Goal: Communication & Community: Answer question/provide support

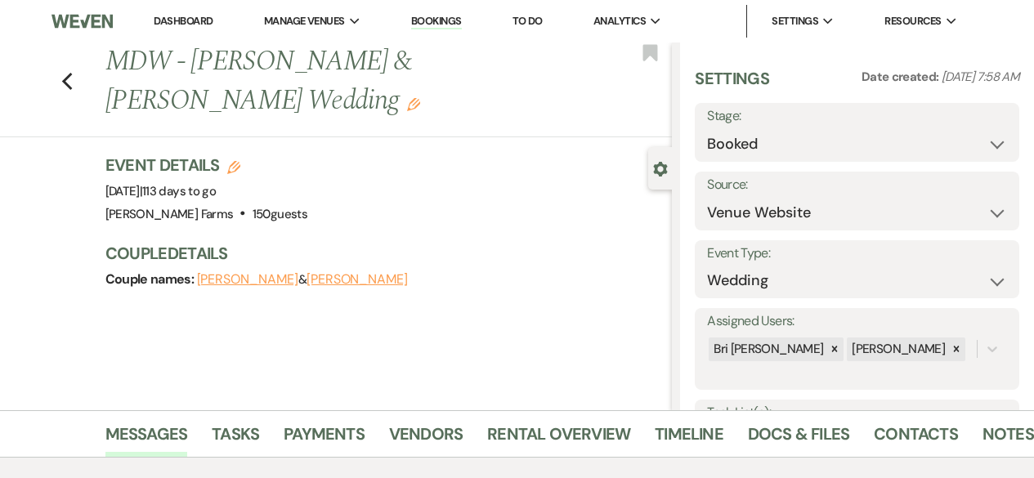
select select "5"
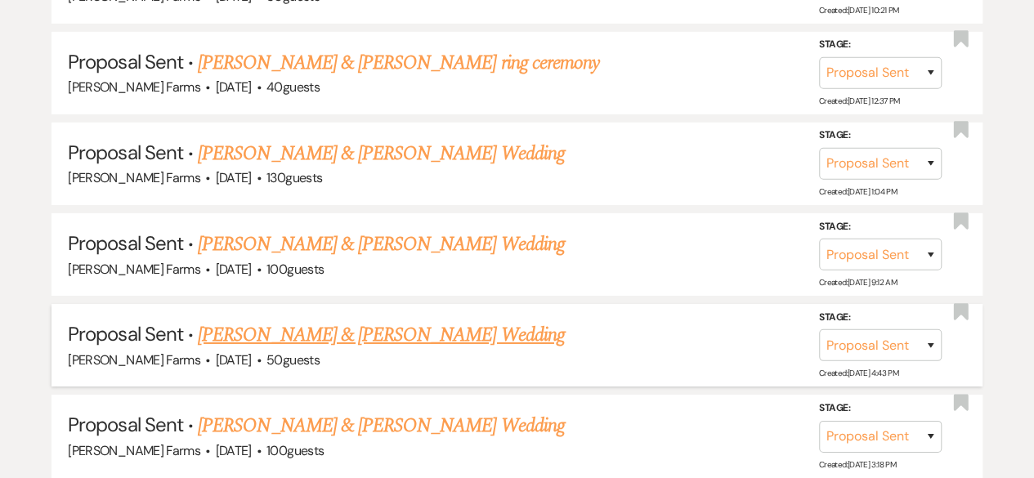
scroll to position [2452, 0]
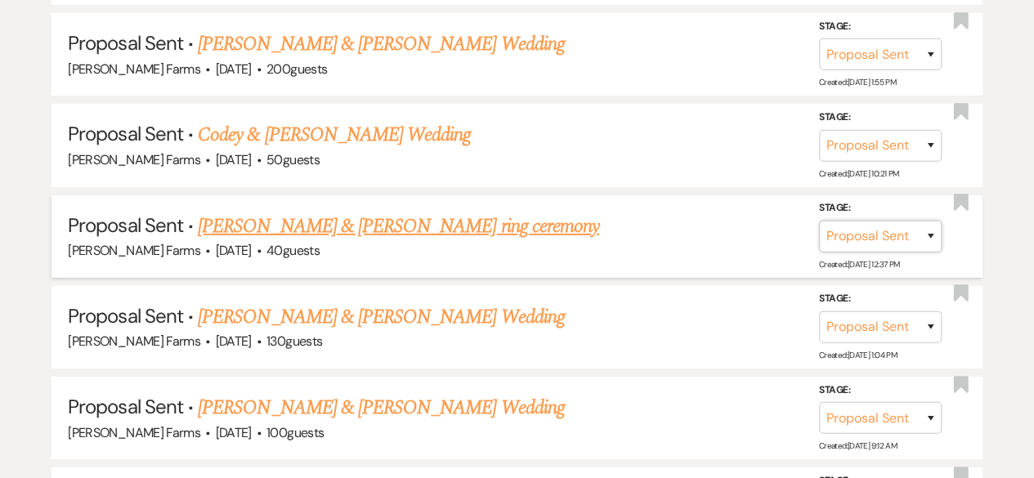
click at [904, 227] on select "Inquiry Follow Up Tour Requested Tour Confirmed Toured Proposal Sent Booked Lost" at bounding box center [880, 237] width 123 height 32
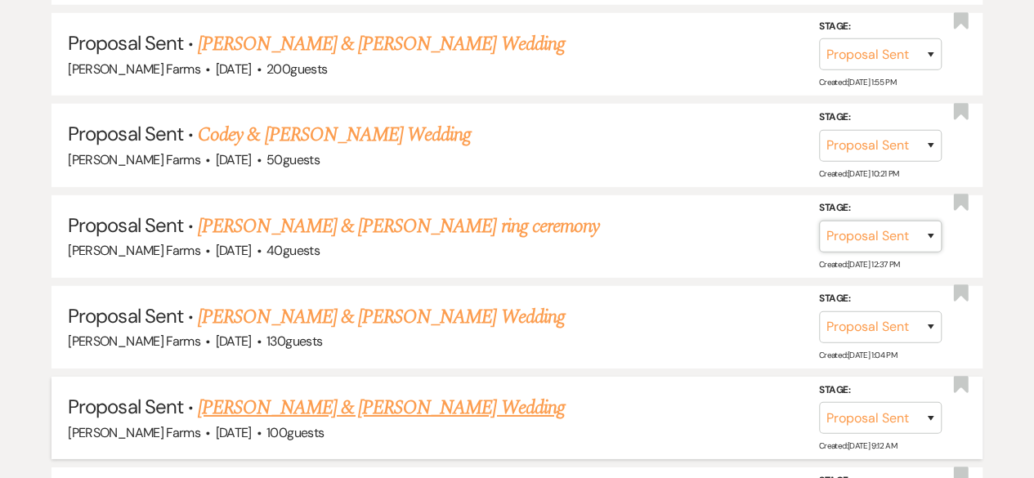
select select "7"
click at [819, 221] on select "Inquiry Follow Up Tour Requested Tour Confirmed Toured Proposal Sent Booked Lost" at bounding box center [880, 237] width 123 height 32
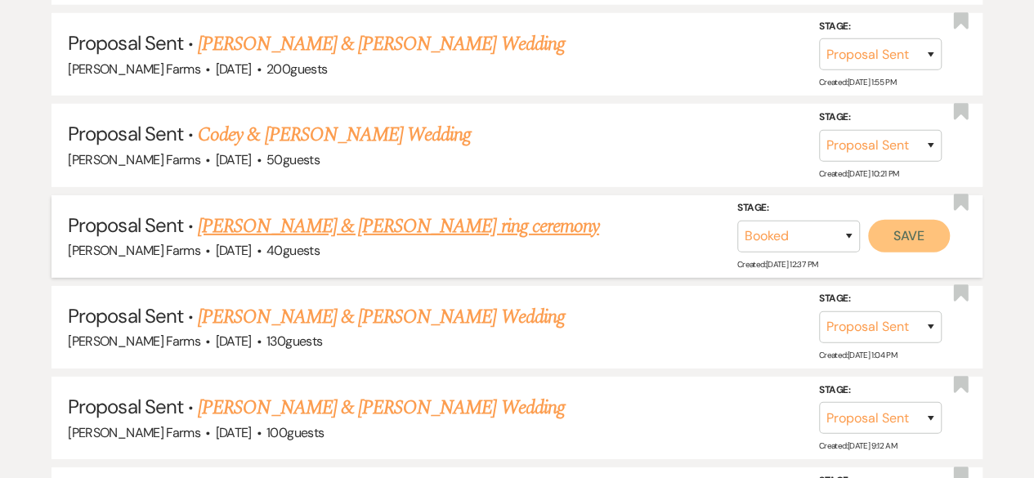
click at [896, 228] on button "Save" at bounding box center [909, 236] width 82 height 33
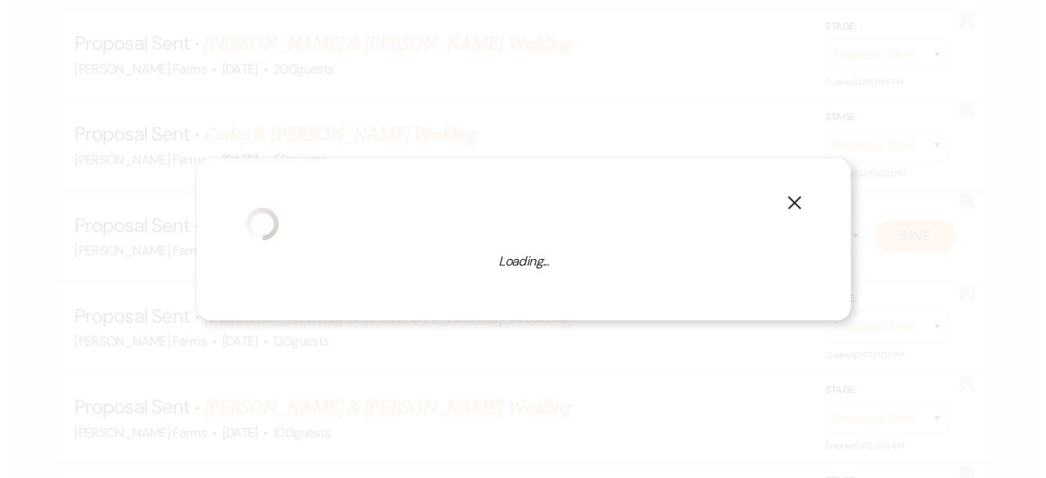
scroll to position [2454, 0]
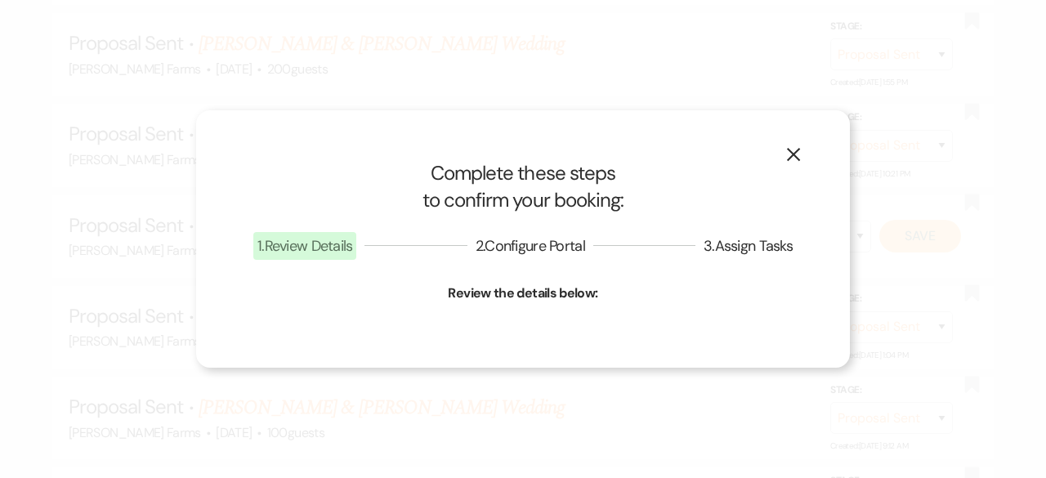
select select "674"
select select "false"
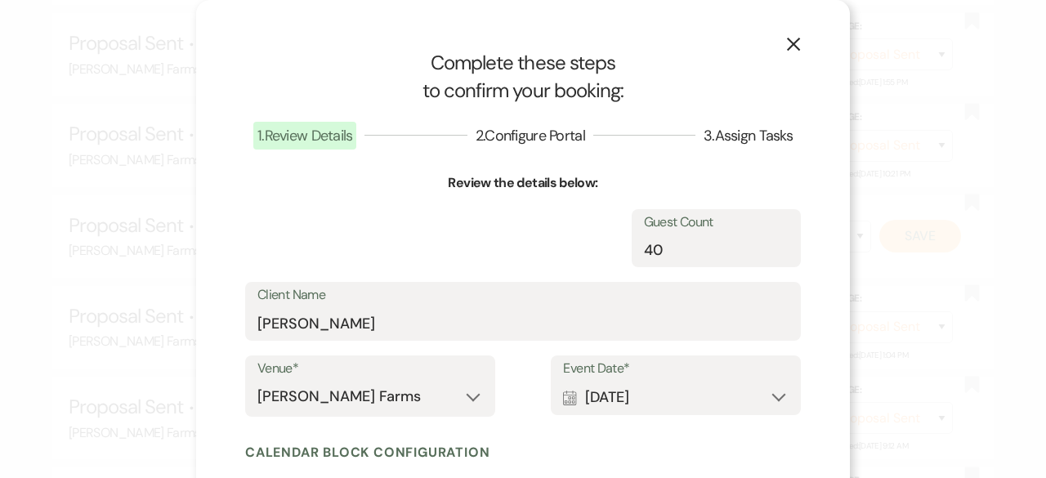
select select "13"
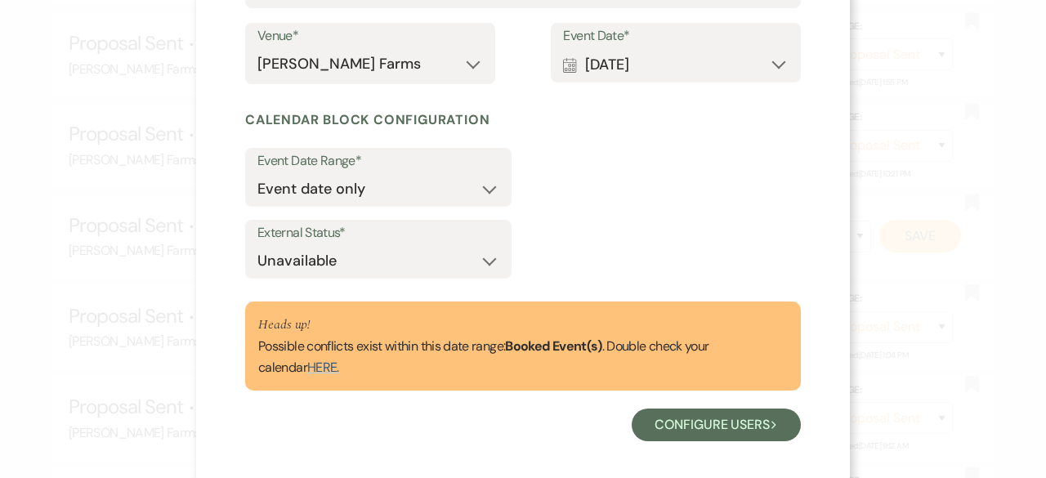
scroll to position [409, 0]
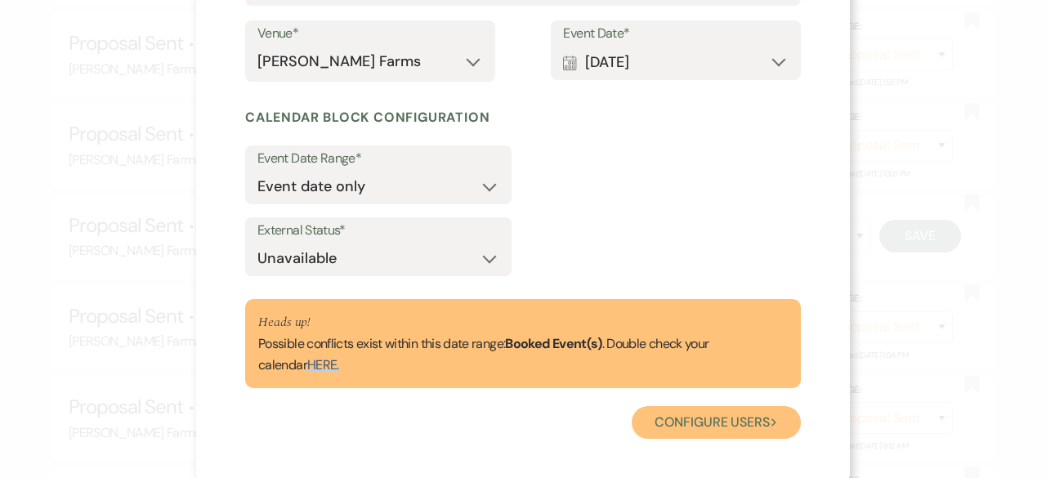
click at [699, 429] on button "Configure users Next" at bounding box center [716, 422] width 169 height 33
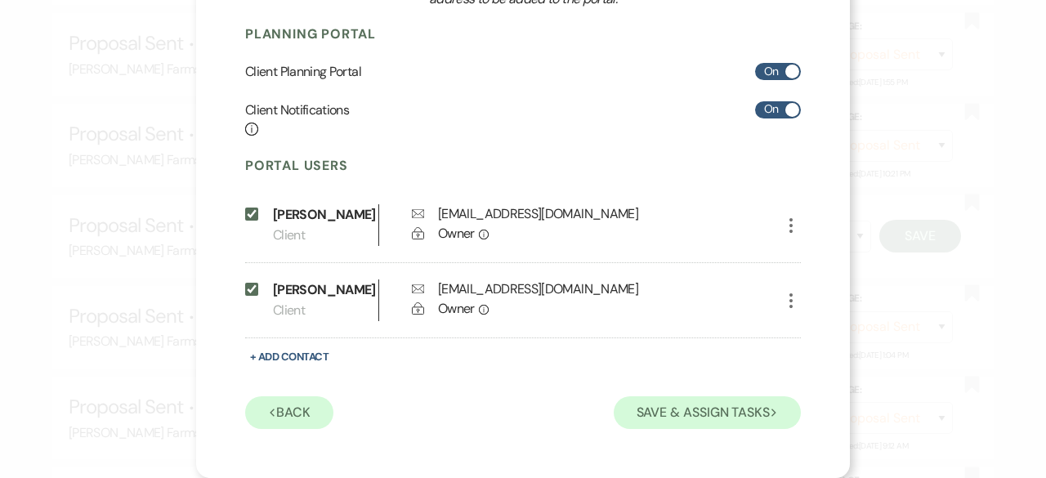
scroll to position [255, 0]
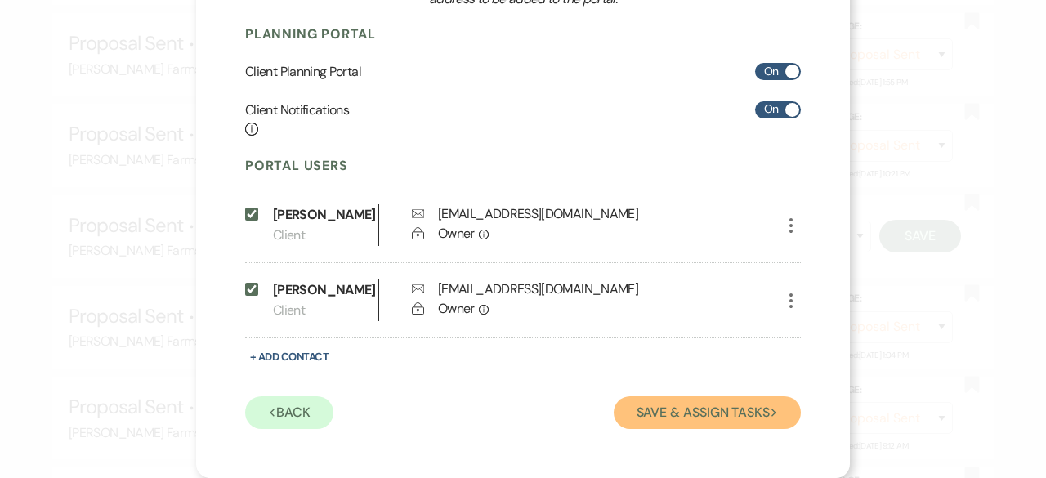
click at [677, 405] on button "Save & Assign Tasks Next" at bounding box center [707, 412] width 187 height 33
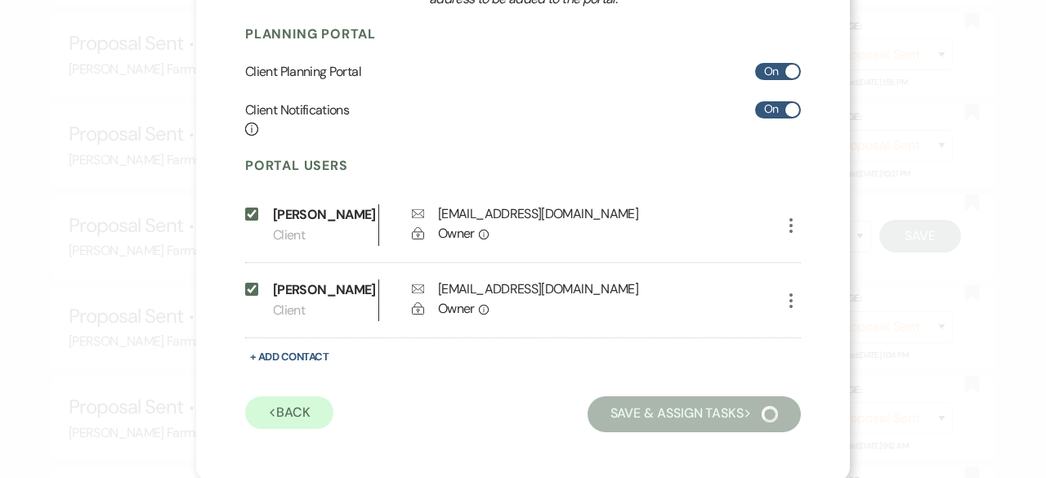
scroll to position [163, 0]
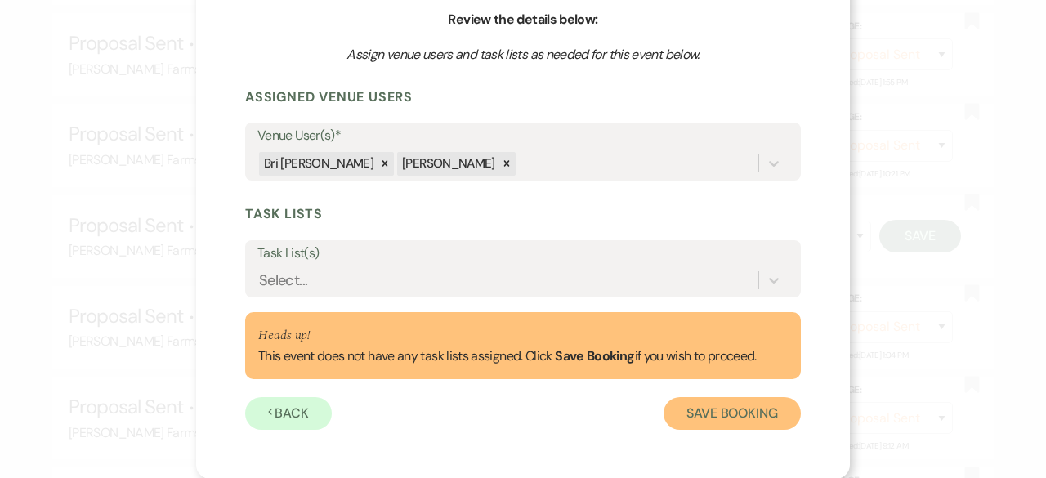
click at [681, 413] on button "Save Booking" at bounding box center [732, 413] width 137 height 33
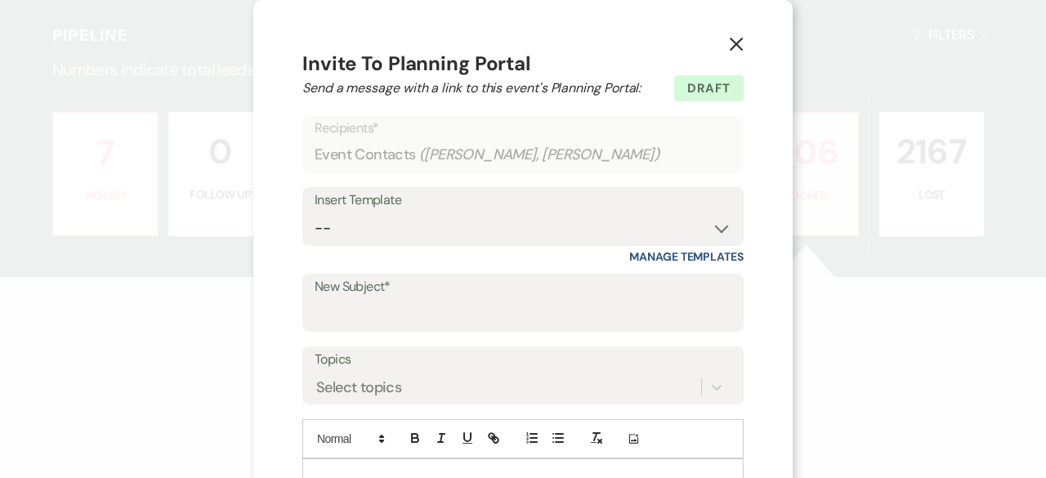
click at [730, 46] on use "button" at bounding box center [736, 44] width 13 height 13
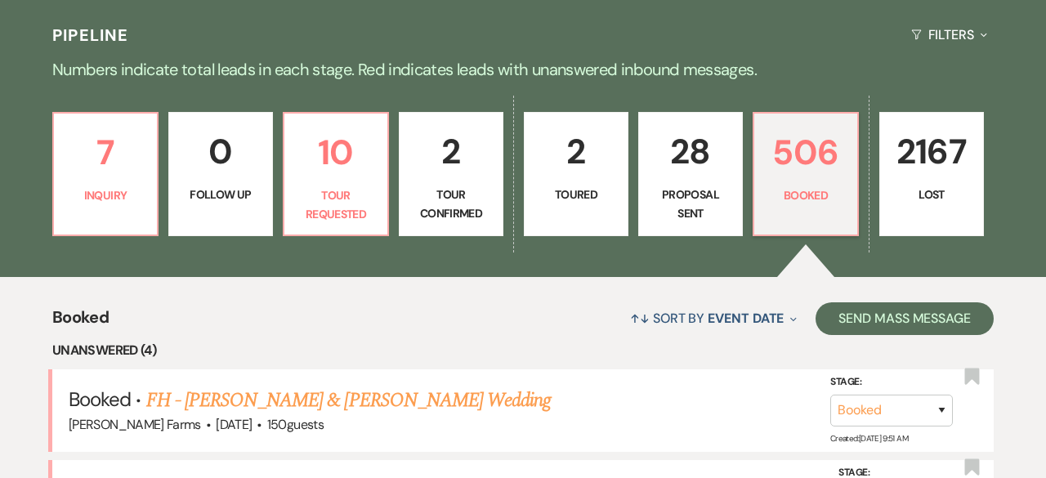
click at [729, 42] on div "Pipeline Filters Expand" at bounding box center [523, 34] width 1046 height 43
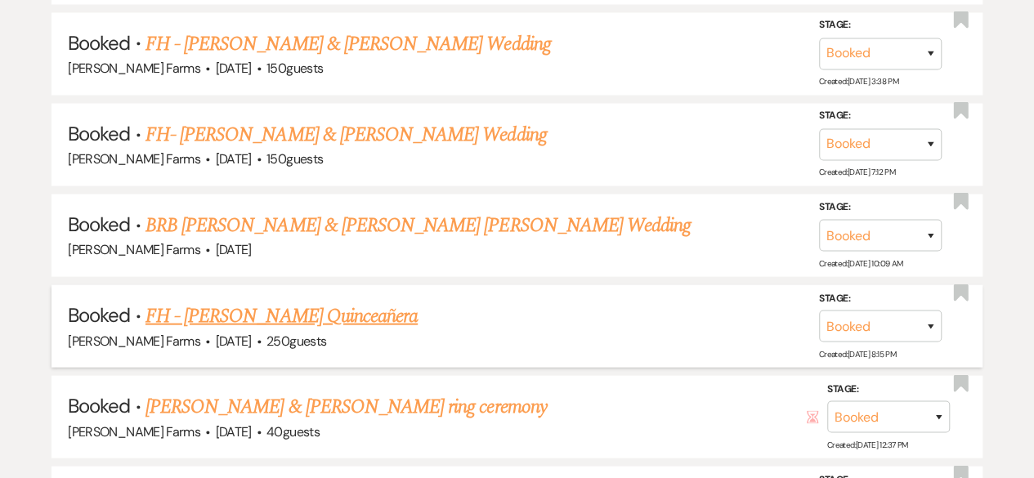
scroll to position [1660, 0]
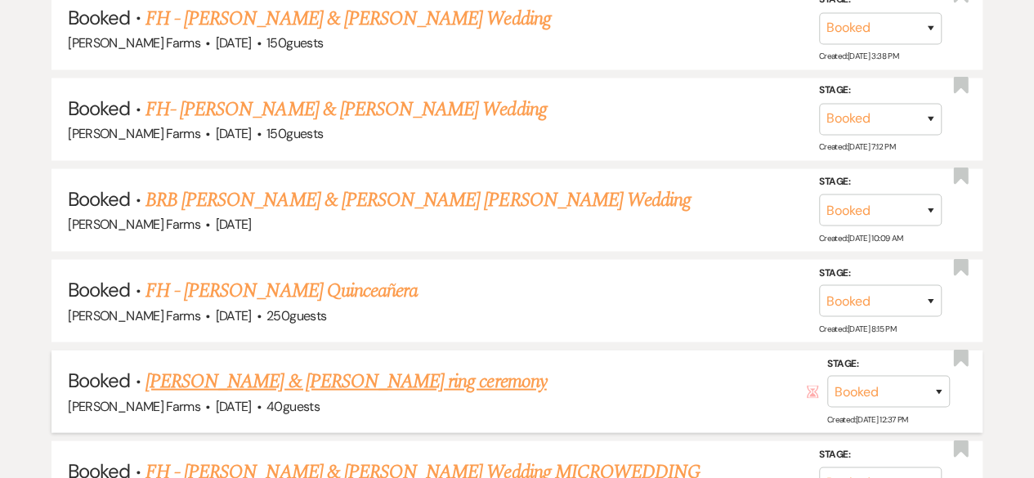
click at [397, 396] on div "[PERSON_NAME] Farms · [DATE] · 40 guests" at bounding box center [517, 406] width 898 height 21
drag, startPoint x: 414, startPoint y: 378, endPoint x: 535, endPoint y: 293, distance: 147.4
click at [415, 378] on link "[PERSON_NAME] & [PERSON_NAME] ring ceremony" at bounding box center [345, 381] width 401 height 29
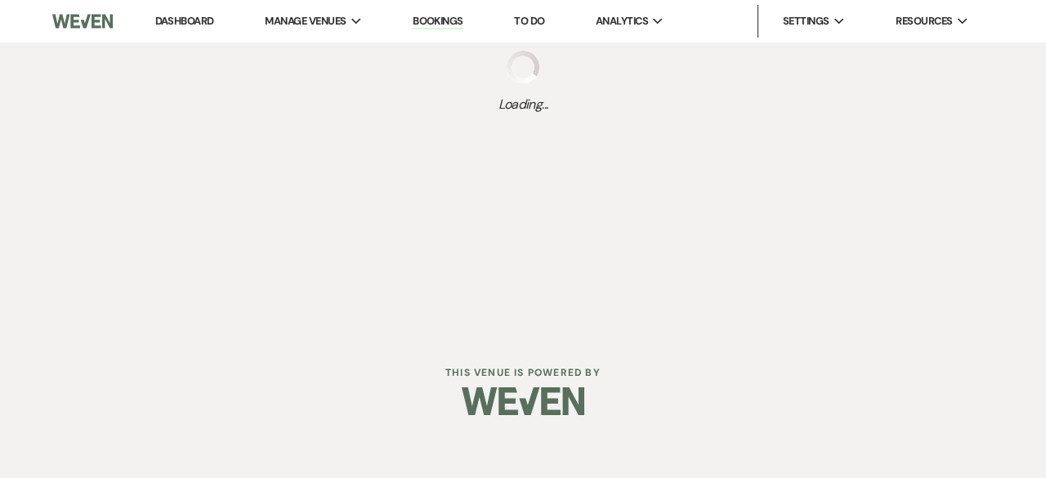
select select "13"
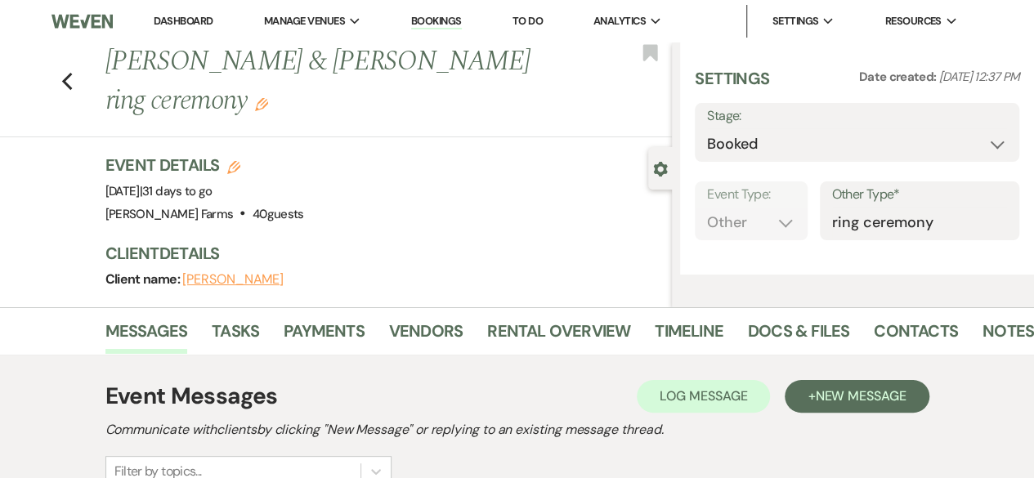
select select "5"
select select "13"
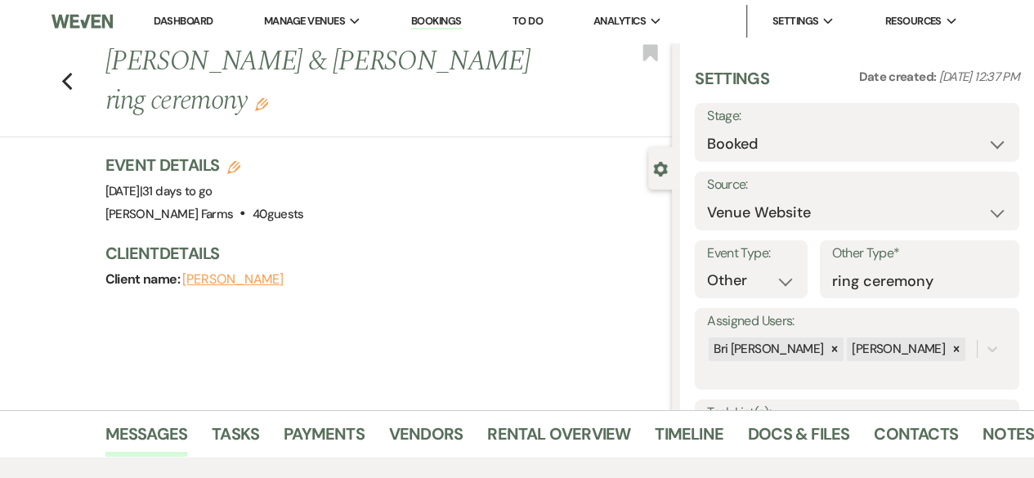
click at [229, 104] on h1 "[PERSON_NAME] & [PERSON_NAME] ring ceremony Edit" at bounding box center [328, 82] width 447 height 78
click at [255, 105] on icon "Edit" at bounding box center [261, 104] width 13 height 13
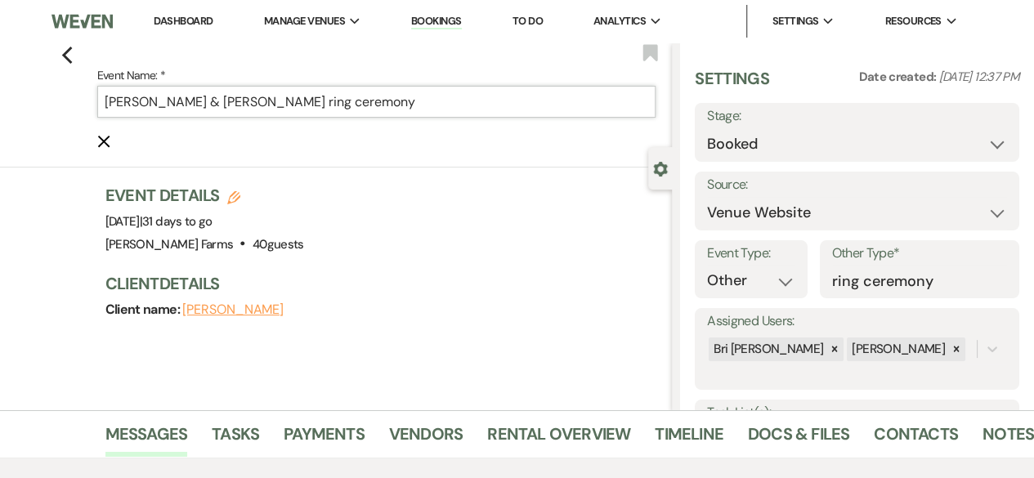
click at [111, 104] on input "[PERSON_NAME] & [PERSON_NAME] ring ceremony" at bounding box center [376, 102] width 559 height 32
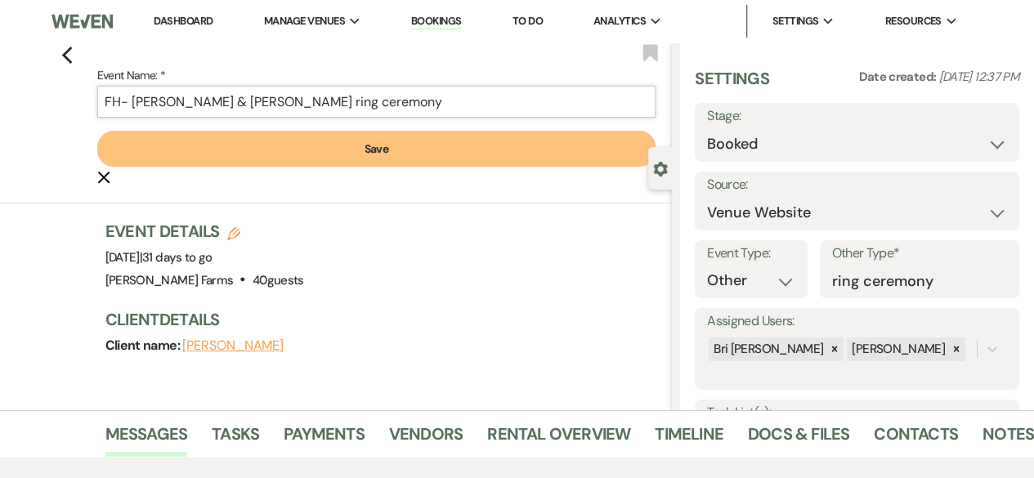
click at [126, 101] on input "FH- [PERSON_NAME] & [PERSON_NAME] ring ceremony" at bounding box center [376, 102] width 559 height 32
type input "FH - [PERSON_NAME] & [PERSON_NAME] ring ceremony"
click at [187, 141] on button "Save" at bounding box center [376, 149] width 559 height 36
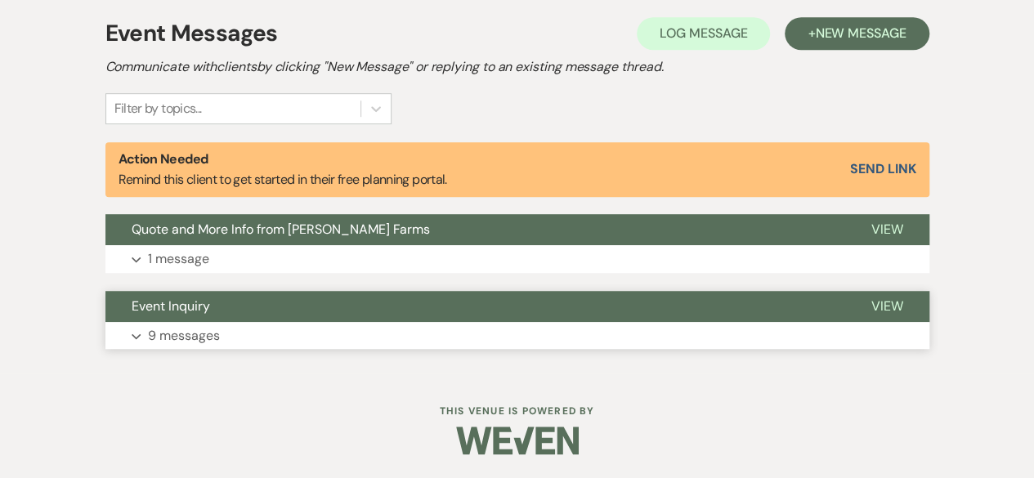
click at [337, 318] on button "Event Inquiry" at bounding box center [475, 306] width 740 height 31
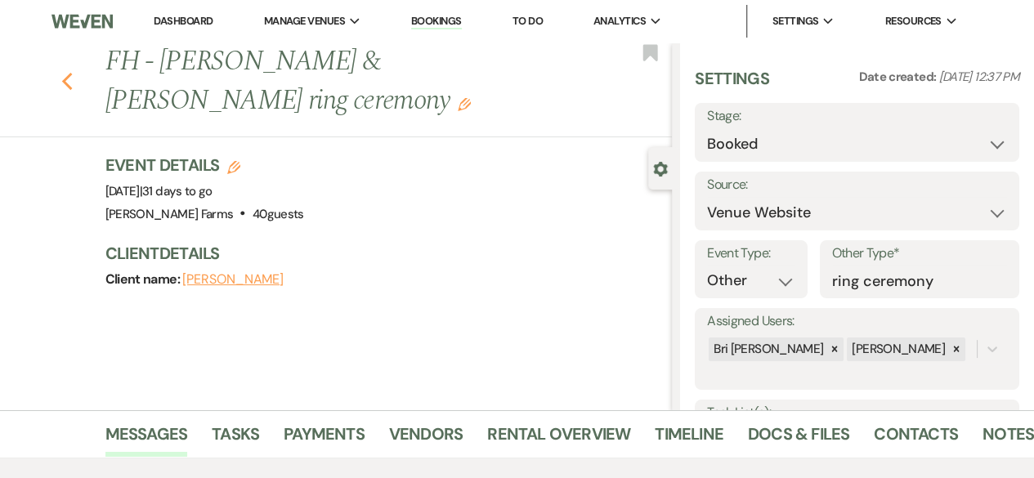
click at [71, 83] on use "button" at bounding box center [66, 82] width 11 height 18
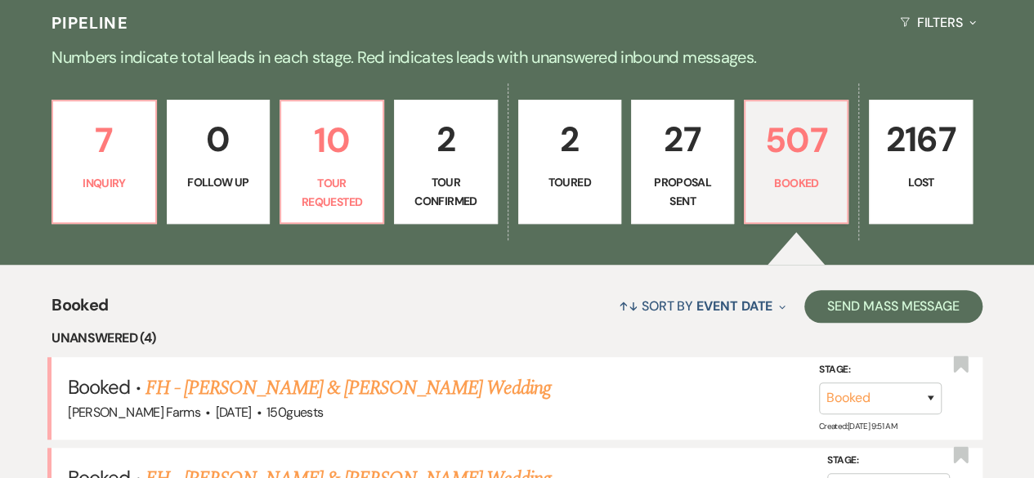
scroll to position [352, 0]
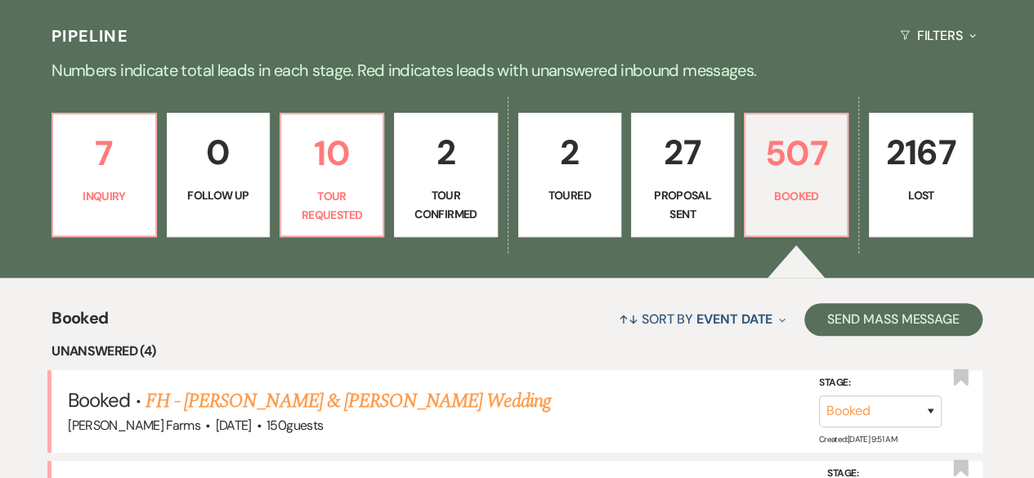
click at [688, 191] on p "Proposal Sent" at bounding box center [683, 204] width 82 height 37
select select "6"
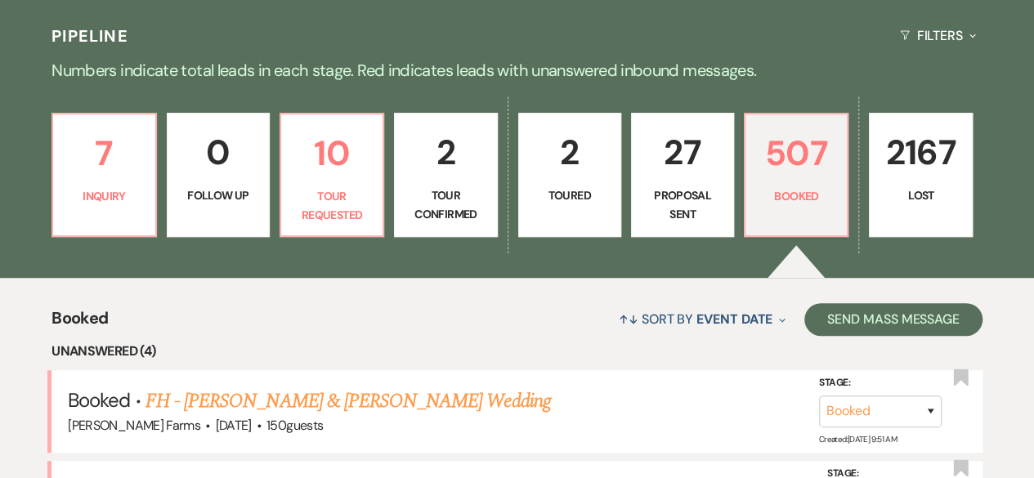
select select "6"
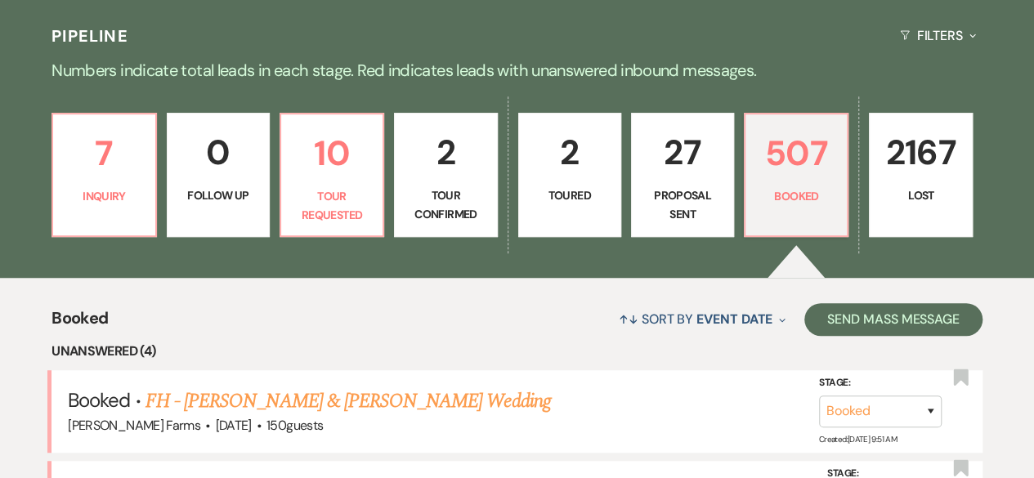
select select "6"
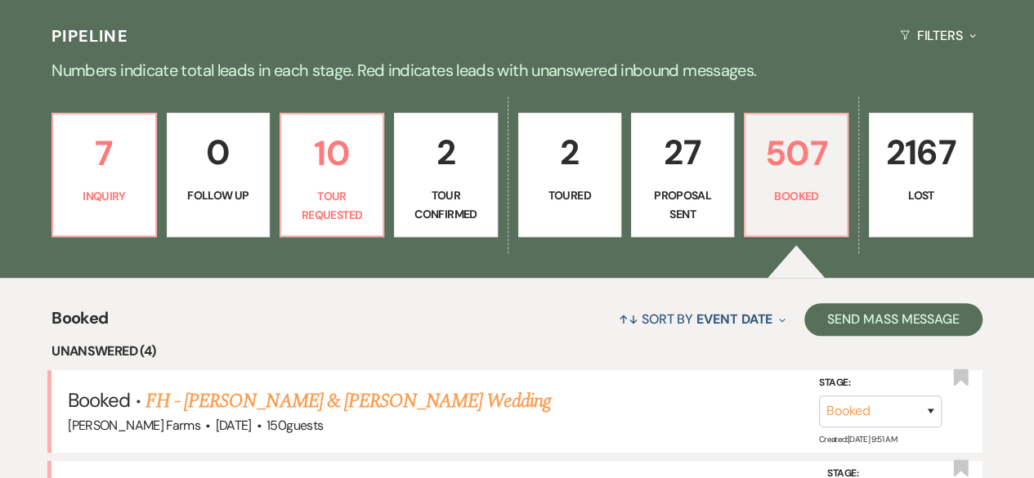
select select "6"
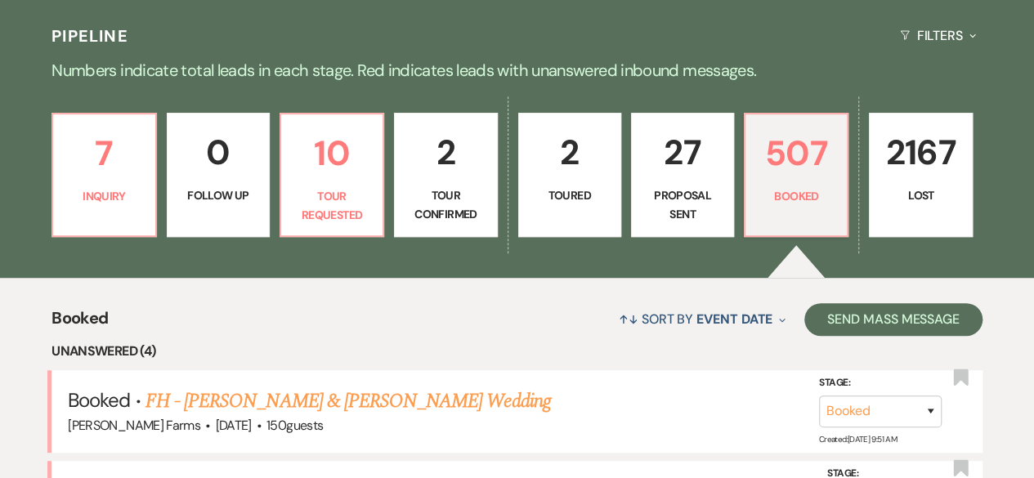
select select "6"
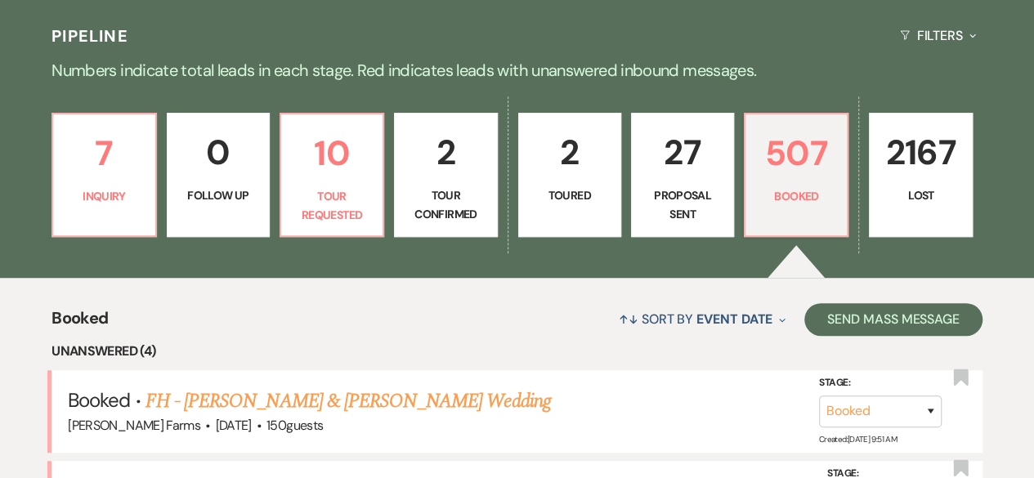
select select "6"
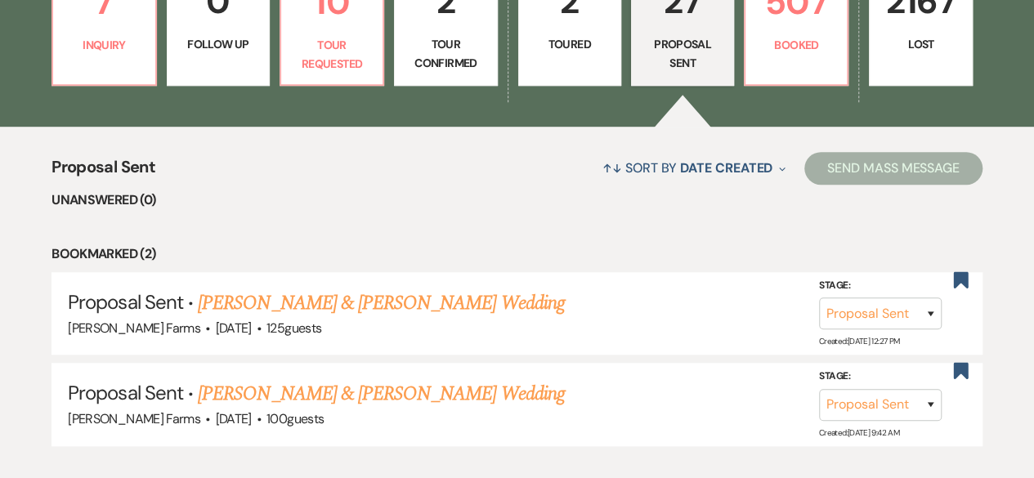
scroll to position [189, 0]
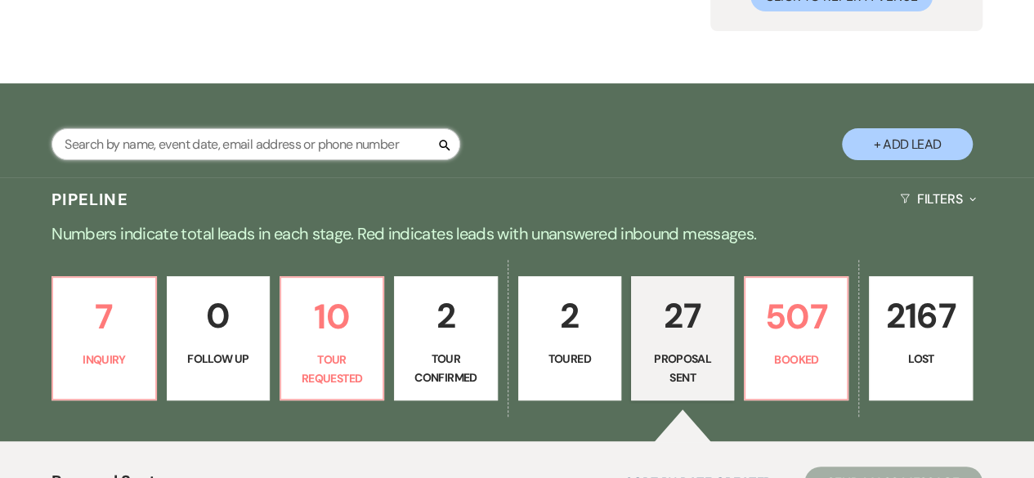
drag, startPoint x: 373, startPoint y: 142, endPoint x: 383, endPoint y: 146, distance: 11.4
click at [376, 142] on input "text" at bounding box center [255, 144] width 409 height 32
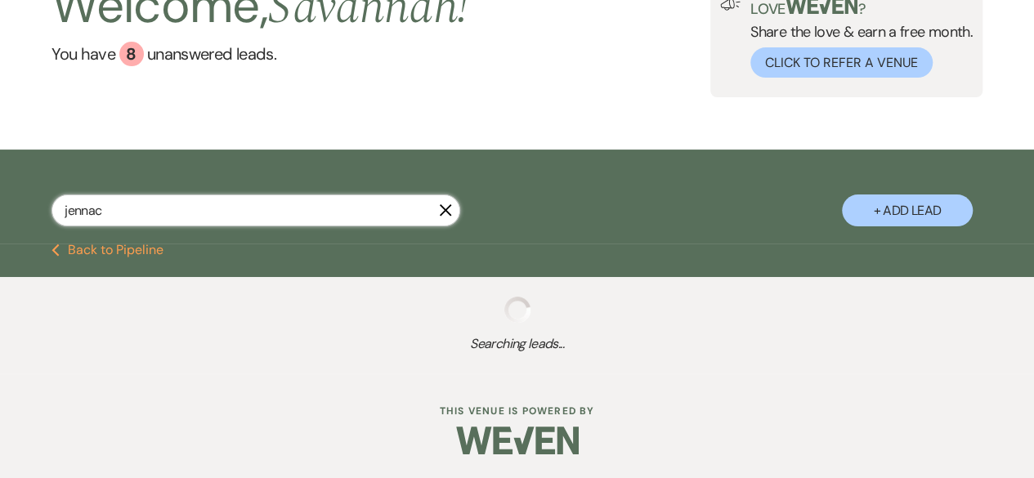
type input "jennaco"
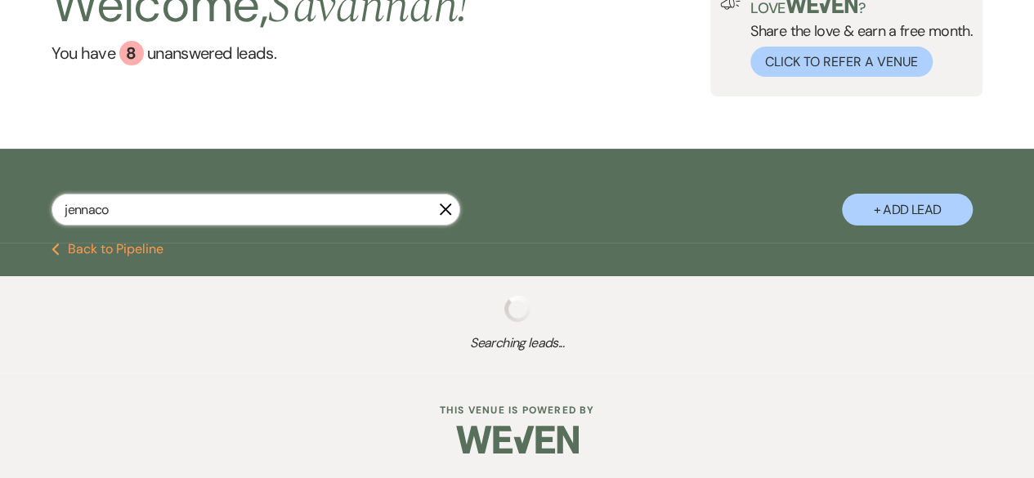
select select "6"
select select "8"
select select "5"
select select "8"
select select "6"
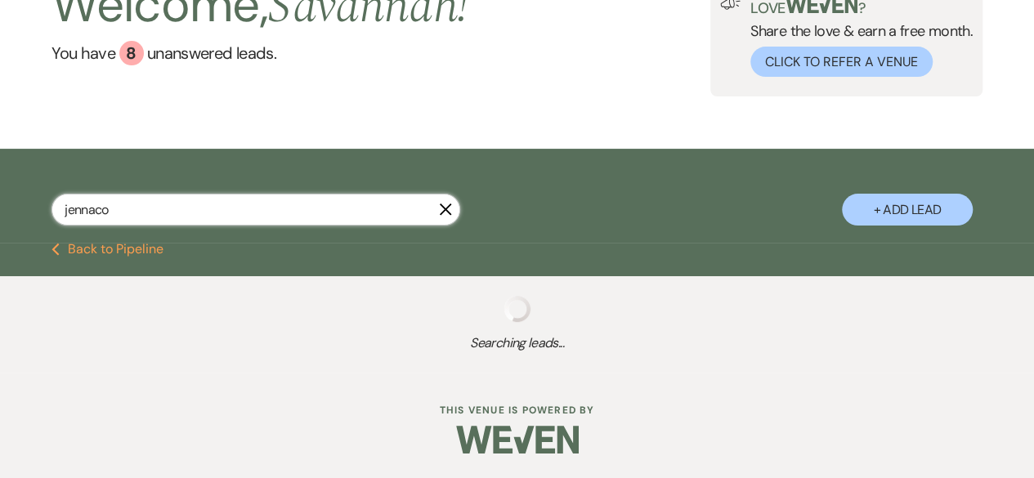
select select "8"
select select "1"
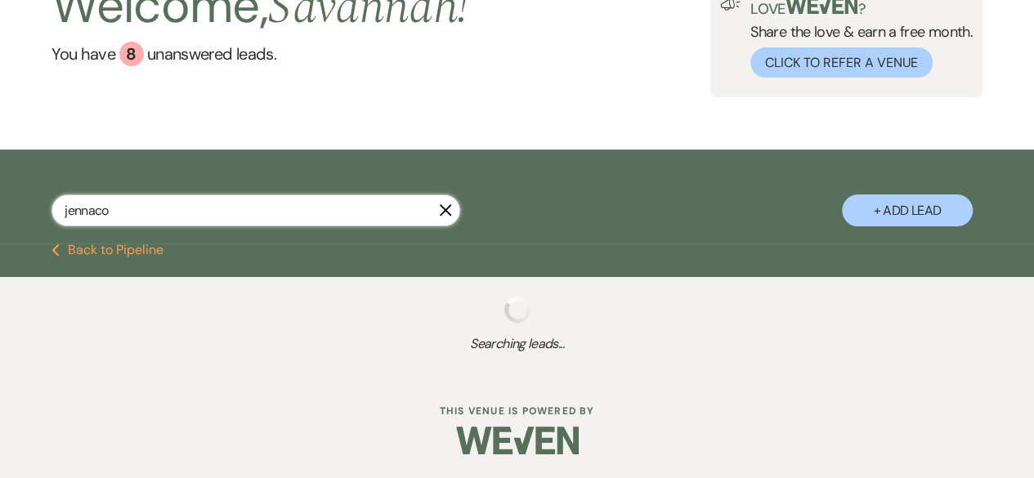
scroll to position [119, 0]
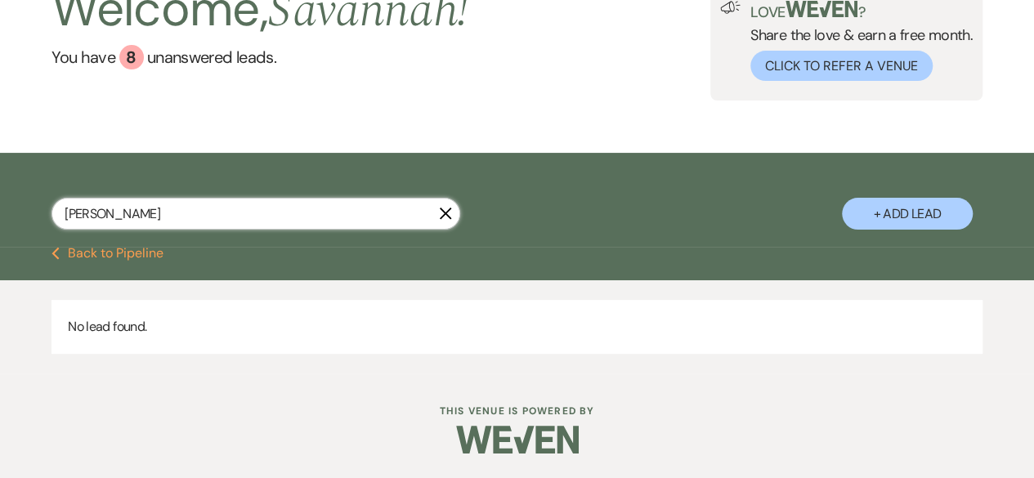
type input "[PERSON_NAME]"
select select "6"
select select "8"
select select "5"
select select "8"
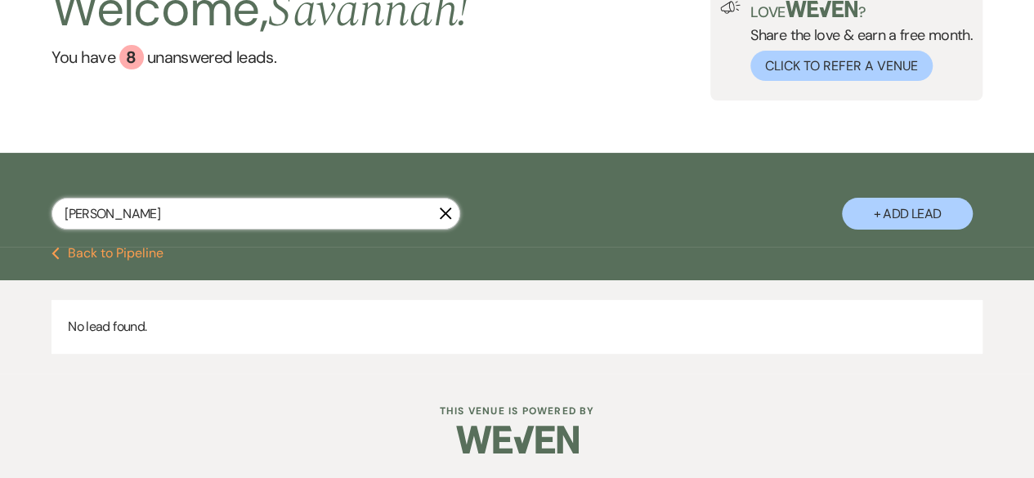
select select "6"
select select "8"
select select "1"
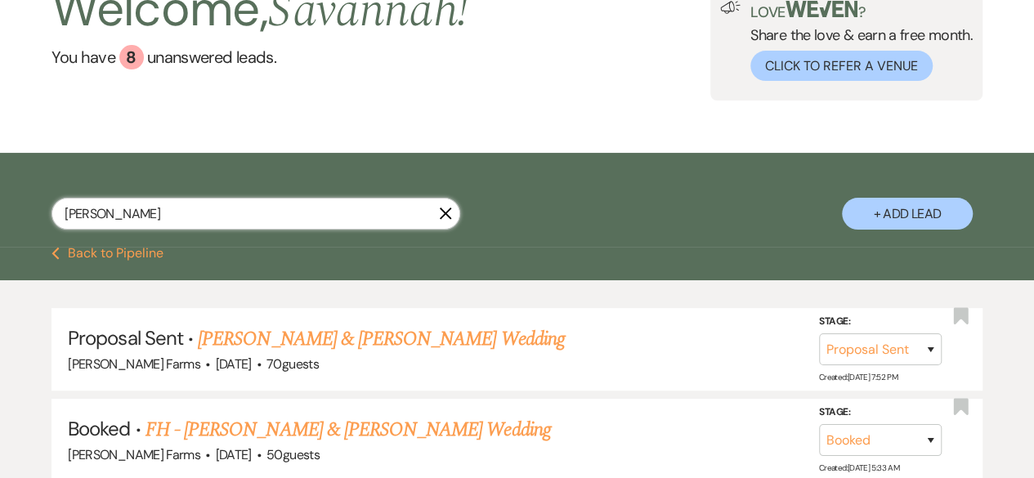
scroll to position [189, 0]
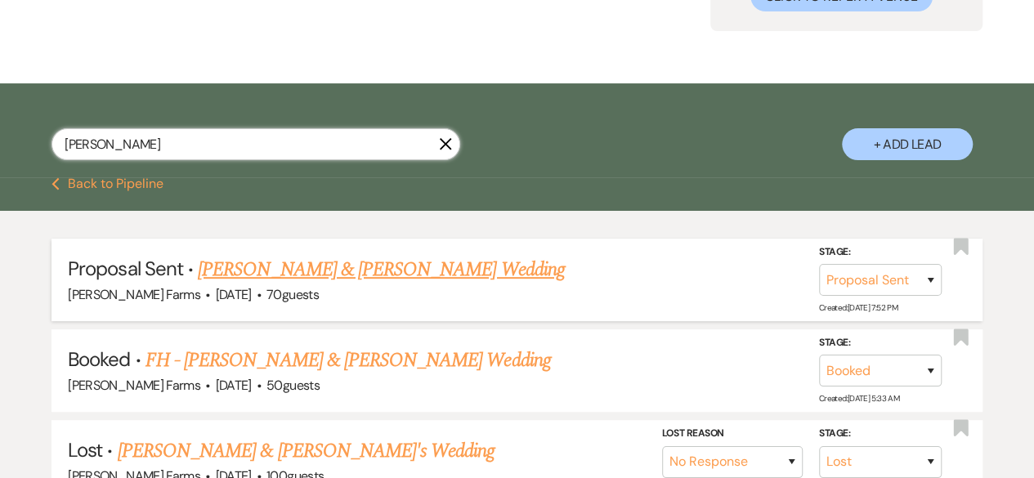
type input "[PERSON_NAME]"
click at [468, 264] on link "[PERSON_NAME] & [PERSON_NAME] Wedding" at bounding box center [381, 269] width 366 height 29
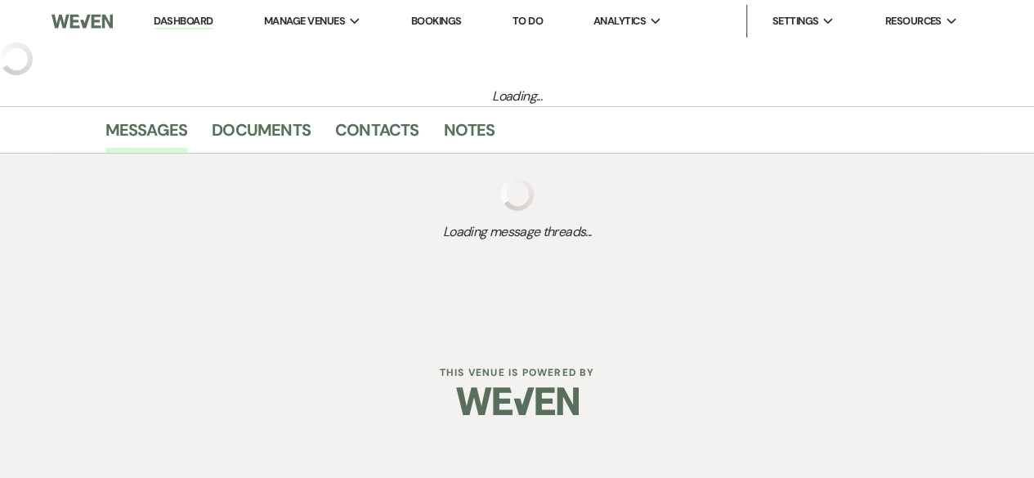
select select "6"
select select "5"
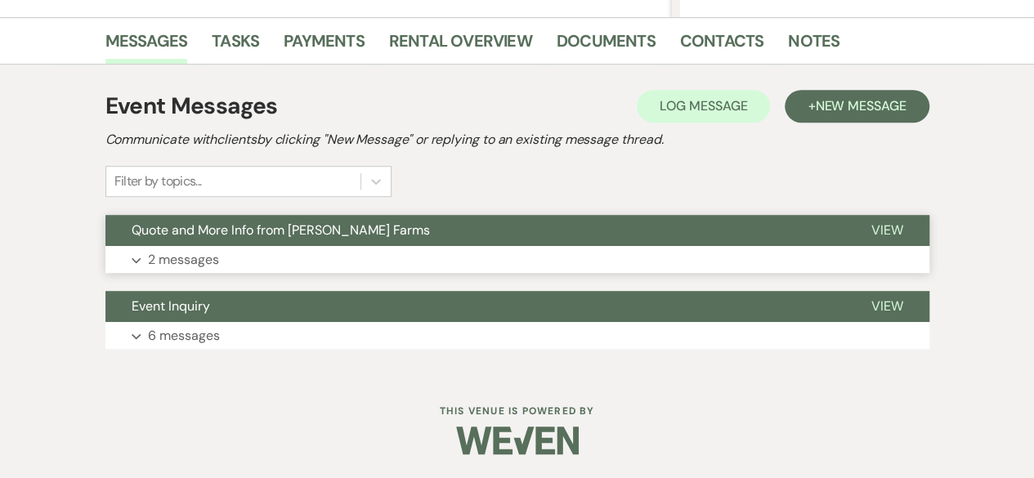
click at [422, 264] on button "Expand 2 messages" at bounding box center [517, 260] width 824 height 28
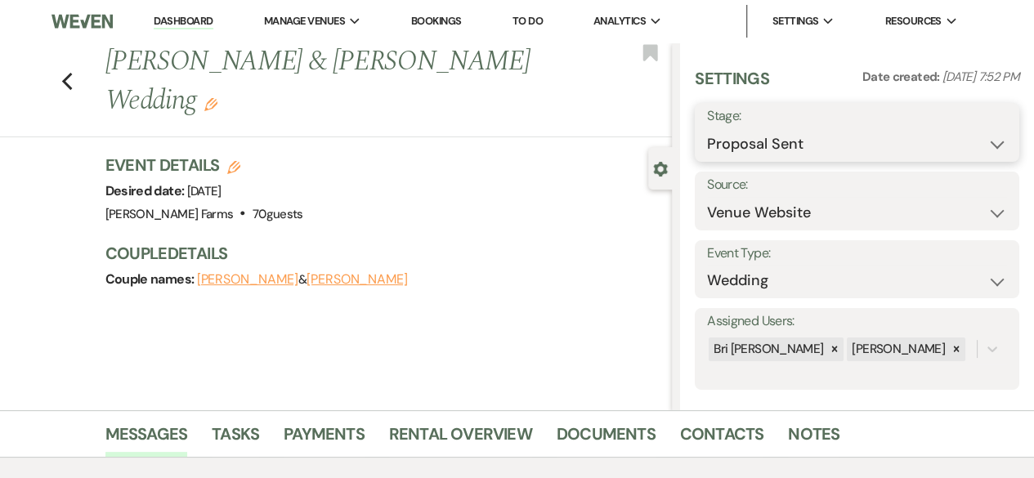
click at [856, 138] on select "Inquiry Follow Up Tour Requested Tour Confirmed Toured Proposal Sent Booked Lost" at bounding box center [857, 144] width 300 height 32
select select "8"
click at [707, 128] on select "Inquiry Follow Up Tour Requested Tour Confirmed Toured Proposal Sent Booked Lost" at bounding box center [857, 144] width 300 height 32
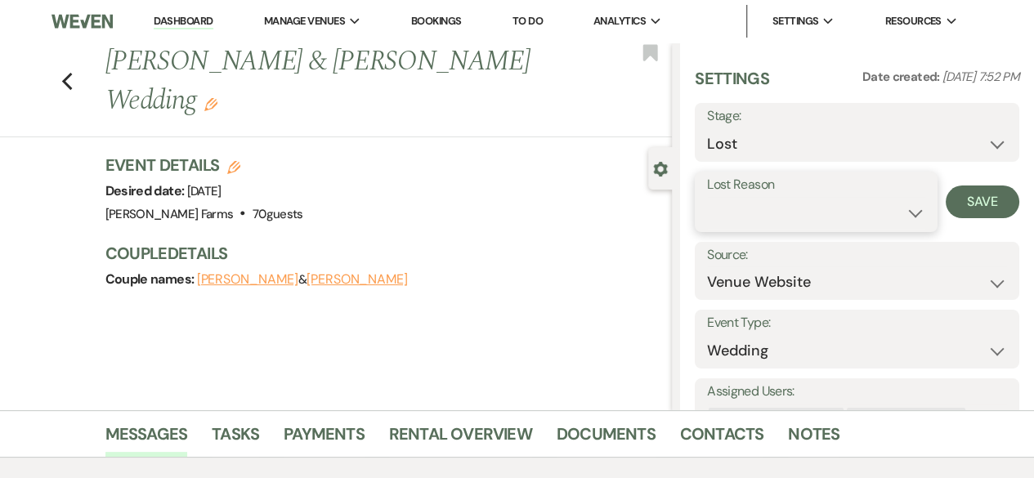
drag, startPoint x: 898, startPoint y: 206, endPoint x: 900, endPoint y: 214, distance: 8.3
click at [899, 207] on select "Booked Elsewhere Budget Date Unavailable No Response Not a Good Match Capacity …" at bounding box center [816, 213] width 218 height 32
select select "5"
click at [707, 197] on select "Booked Elsewhere Budget Date Unavailable No Response Not a Good Match Capacity …" at bounding box center [816, 213] width 218 height 32
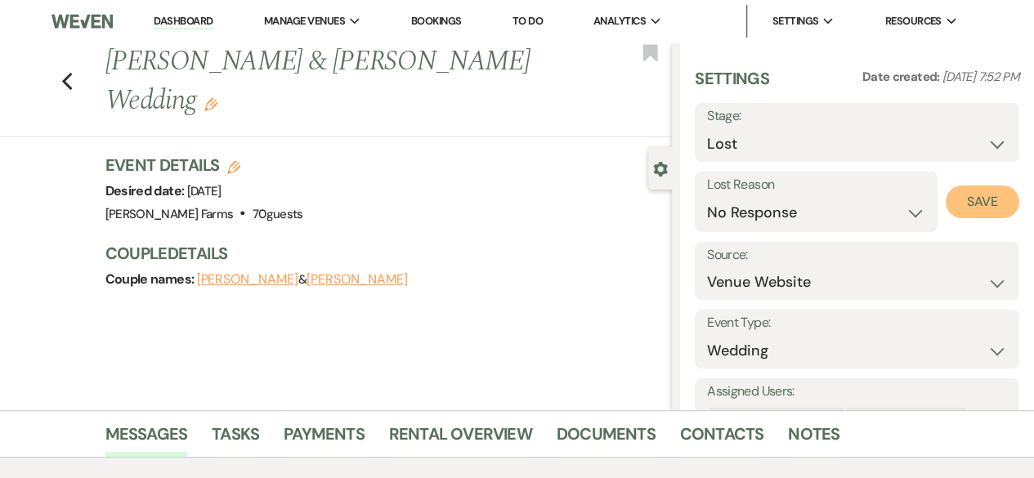
drag, startPoint x: 963, startPoint y: 204, endPoint x: 955, endPoint y: 212, distance: 11.6
click at [964, 204] on button "Save" at bounding box center [983, 202] width 74 height 33
click at [69, 79] on icon "Previous" at bounding box center [67, 82] width 12 height 20
select select "8"
select select "5"
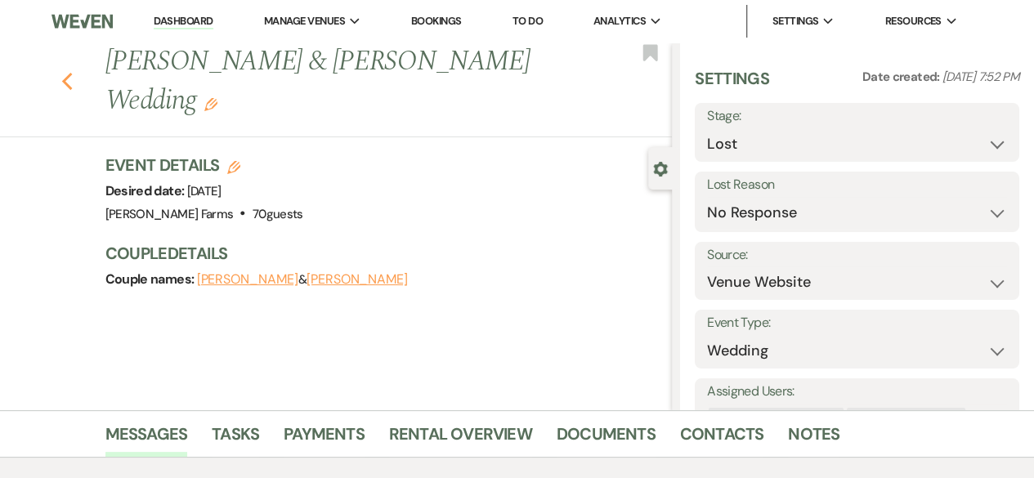
select select "8"
select select "5"
select select "8"
select select "6"
select select "8"
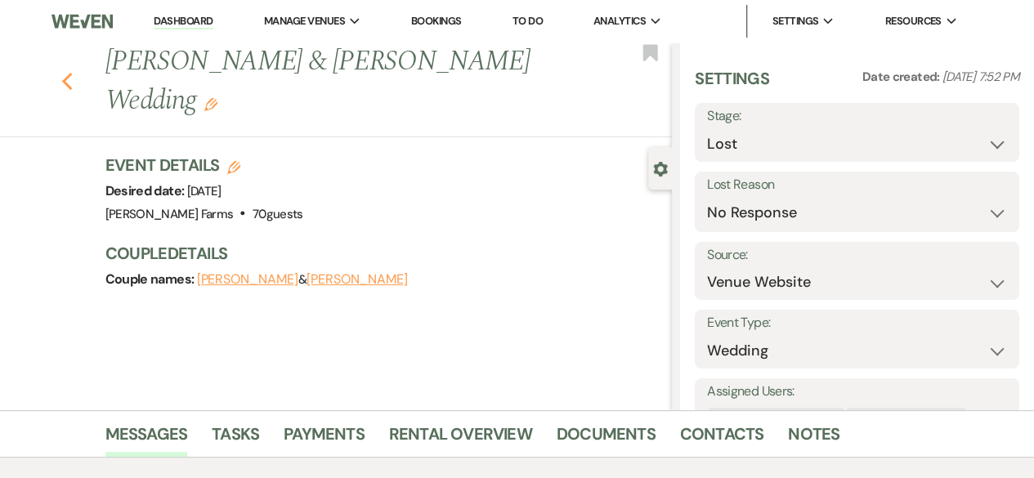
select select "1"
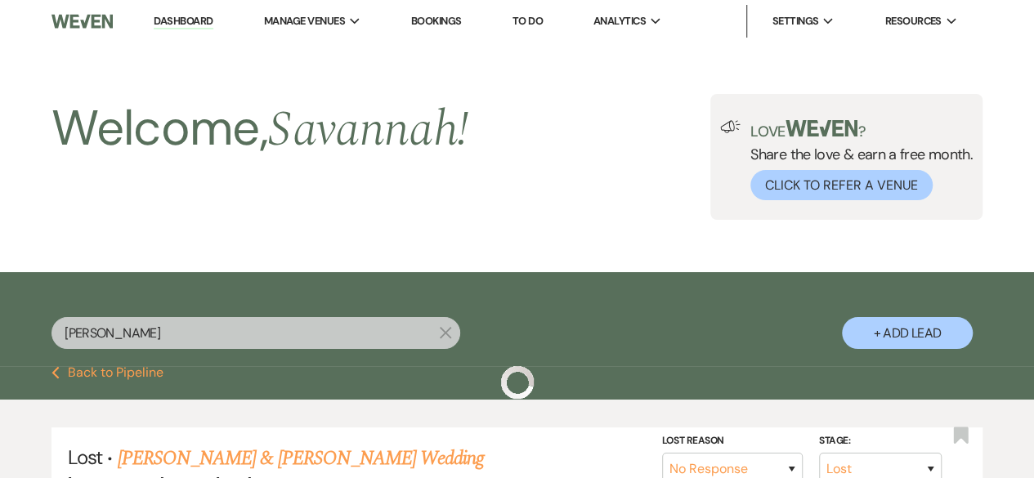
scroll to position [189, 0]
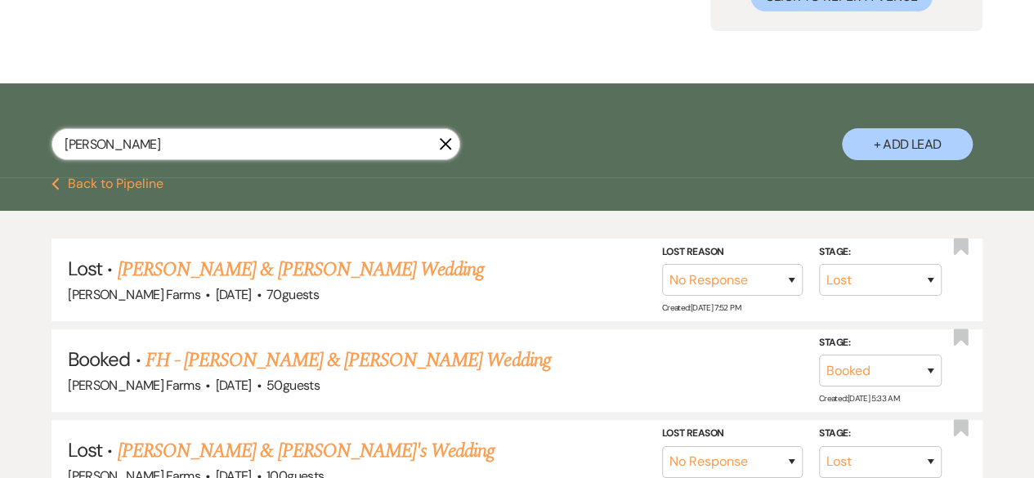
click at [196, 146] on input "[PERSON_NAME]" at bounding box center [255, 144] width 409 height 32
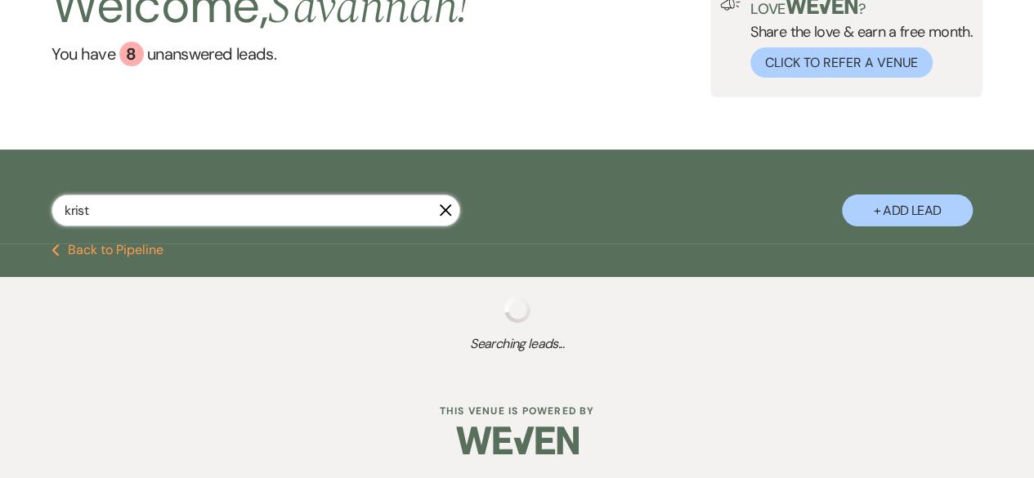
type input "[PERSON_NAME]"
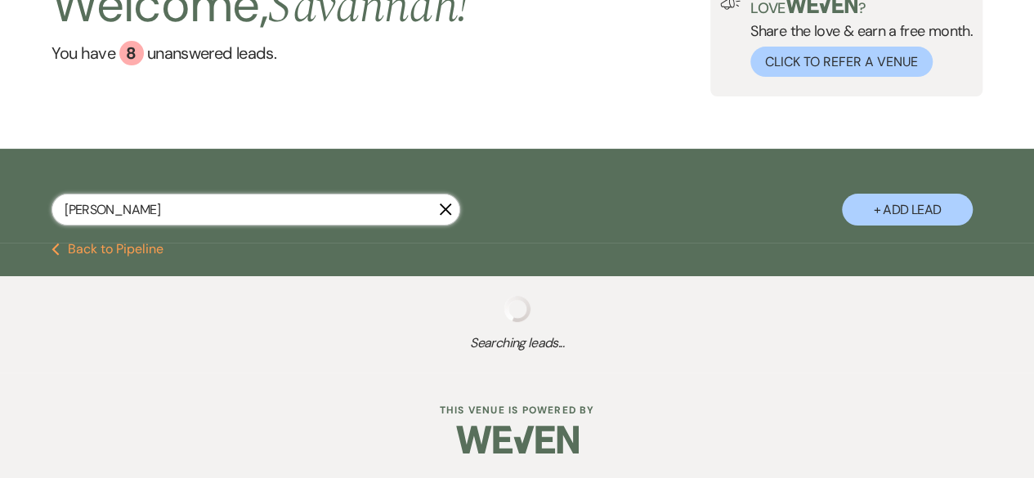
select select "6"
select select "8"
select select "5"
select select "8"
select select "4"
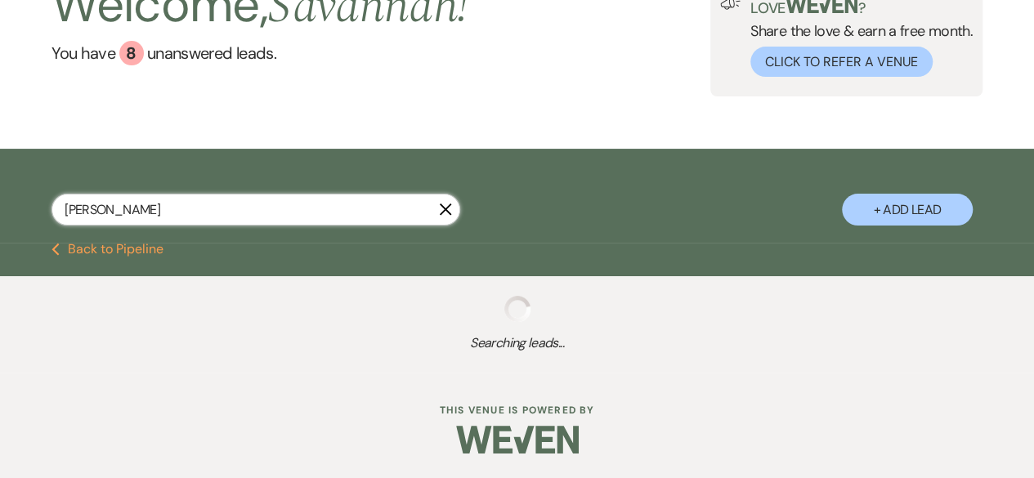
select select "8"
select select "5"
select select "8"
select select "5"
select select "8"
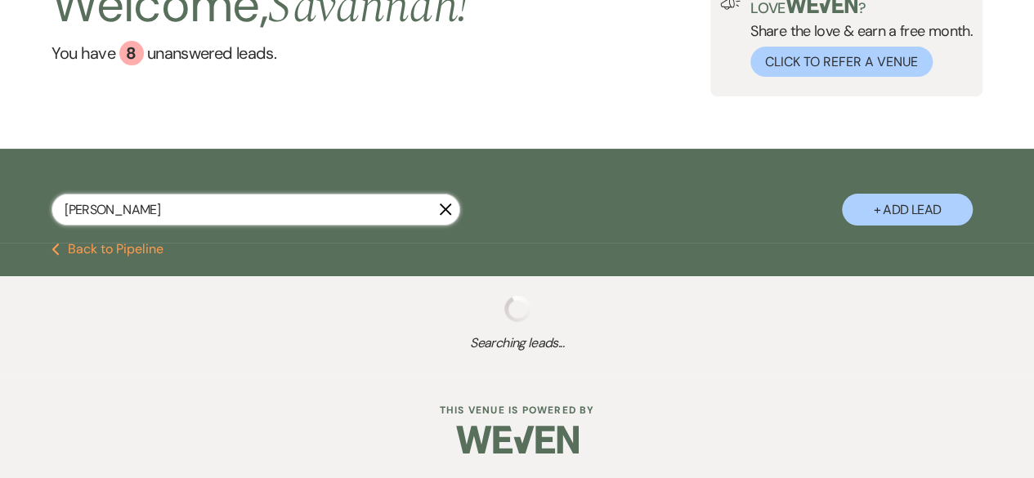
select select "5"
select select "8"
select select "1"
select select "8"
select select "1"
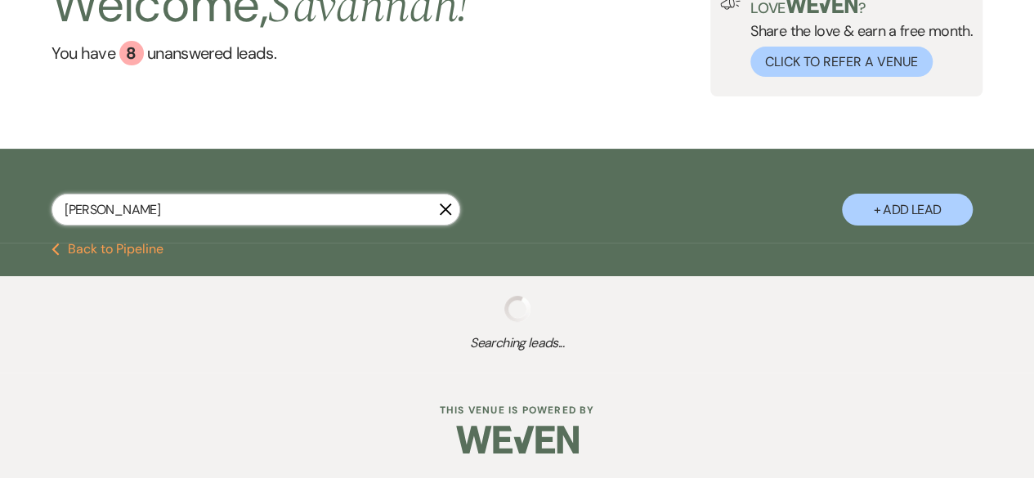
select select "8"
select select "5"
select select "8"
select select "5"
select select "8"
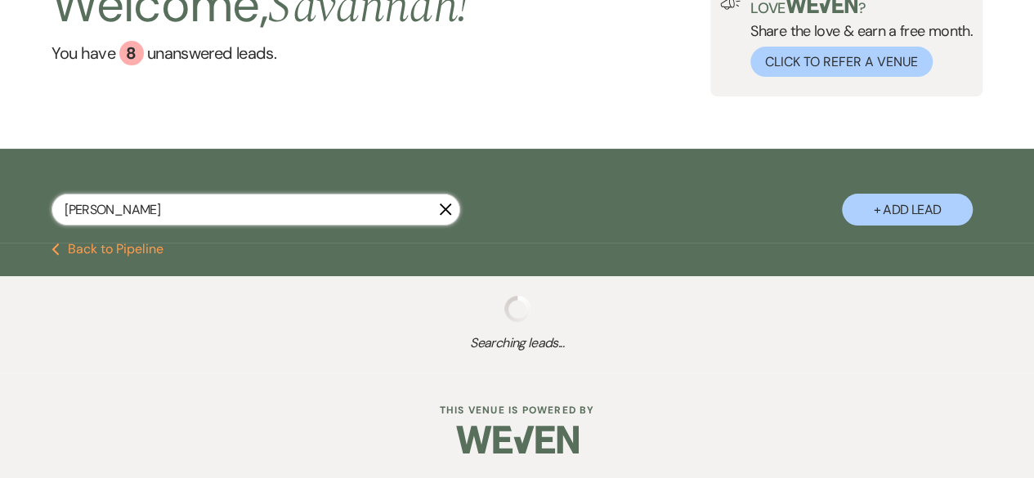
select select "5"
select select "8"
select select "4"
select select "8"
select select "5"
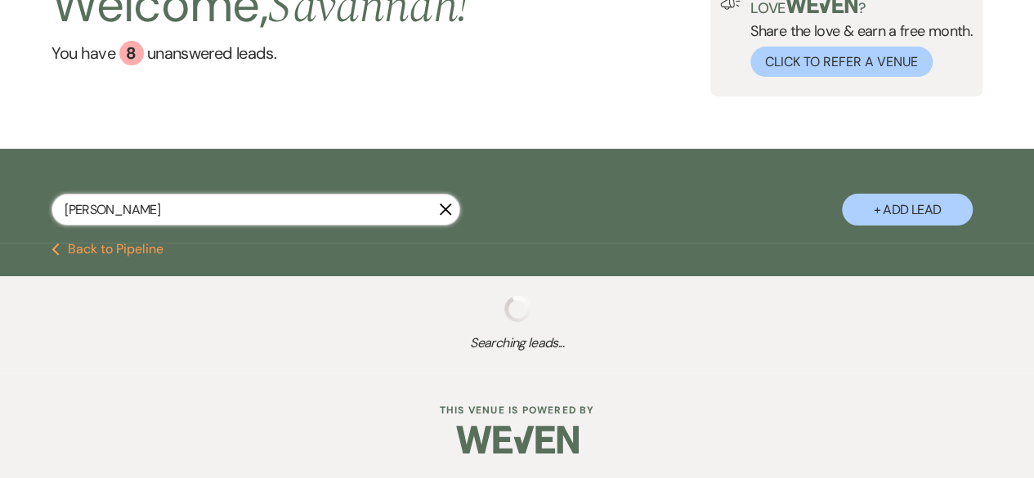
select select "8"
select select "1"
select select "8"
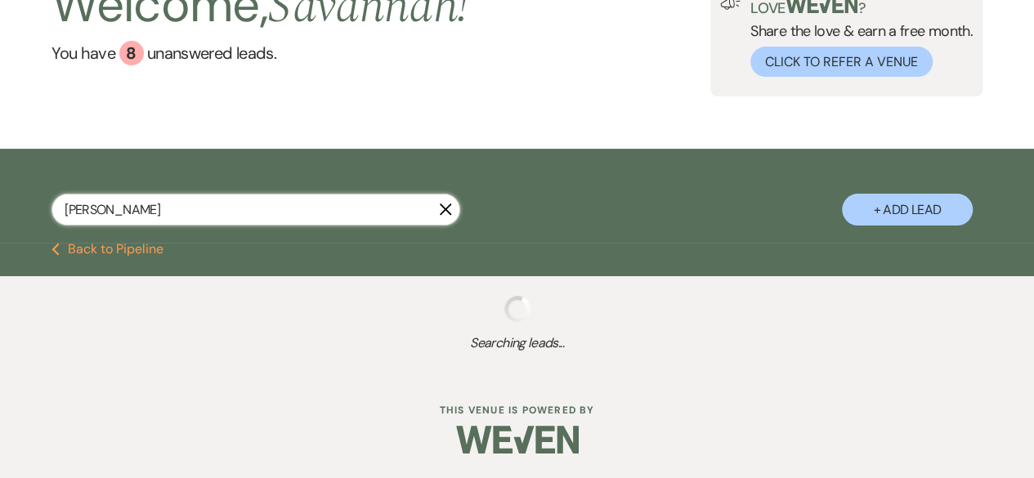
select select "8"
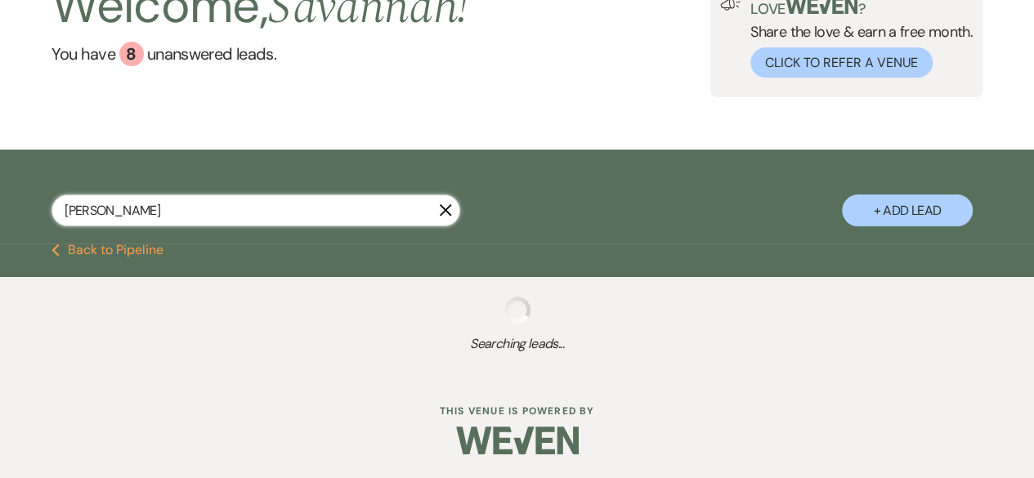
select select "6"
select select "8"
select select "4"
select select "8"
select select "5"
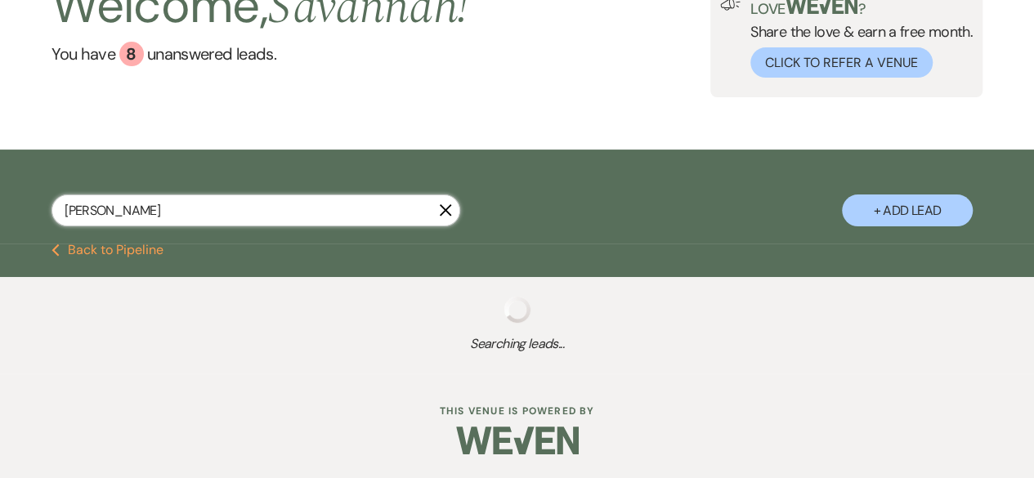
select select "8"
select select "5"
select select "8"
select select "1"
select select "8"
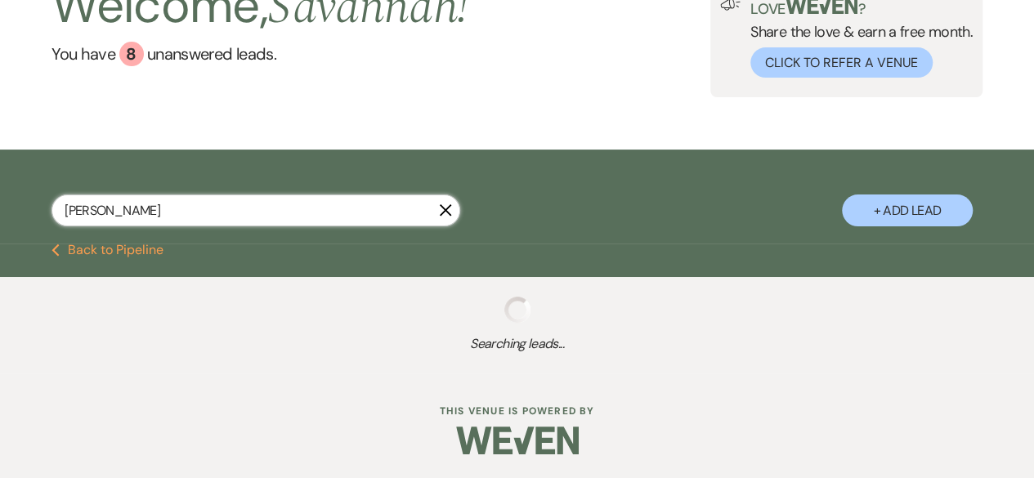
select select "5"
select select "8"
select select "5"
select select "8"
select select "4"
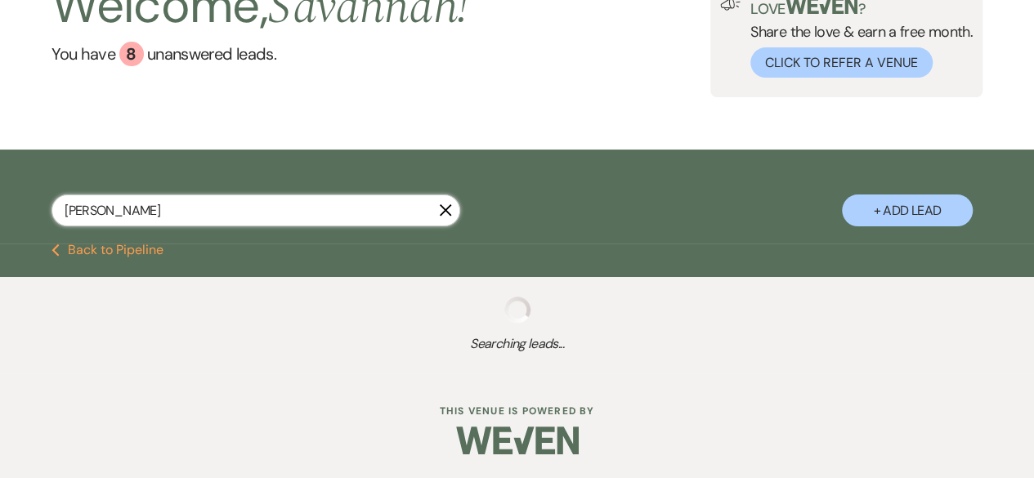
select select "8"
select select "5"
select select "8"
select select "1"
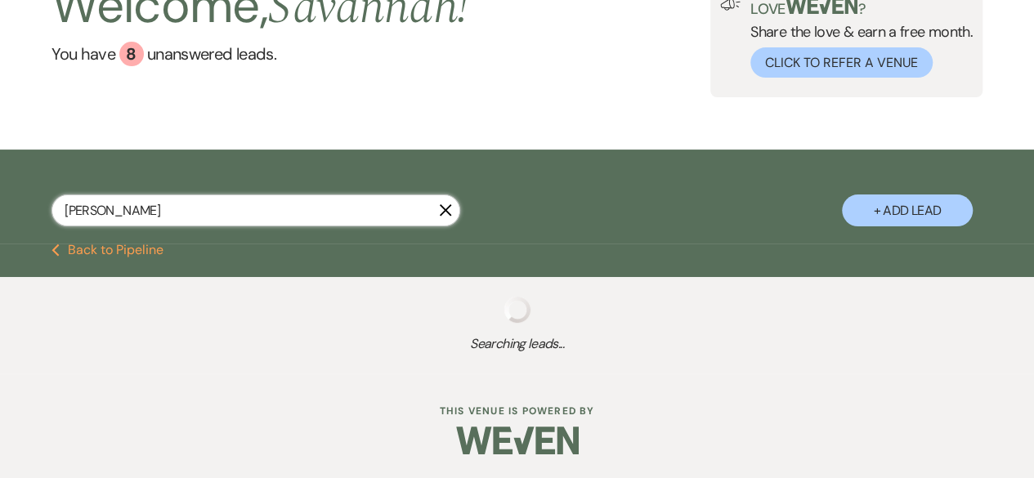
select select "8"
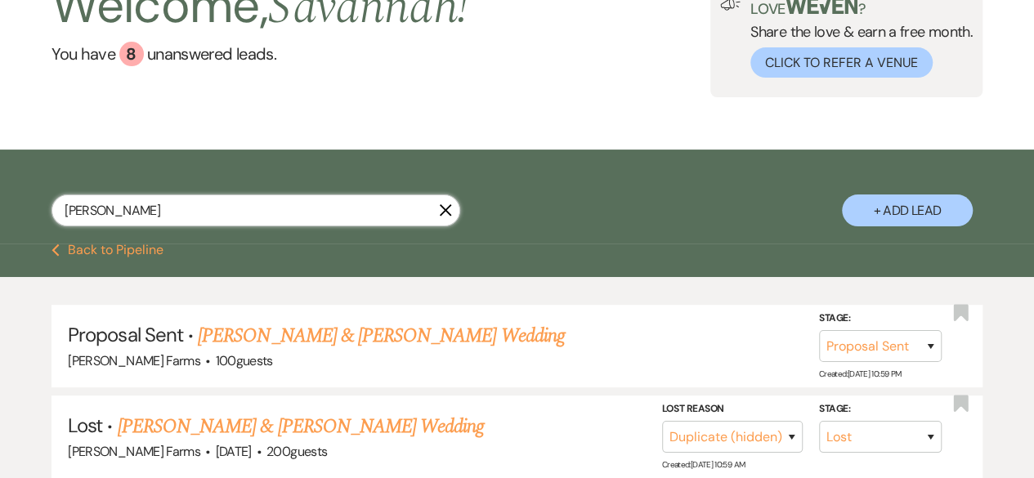
scroll to position [189, 0]
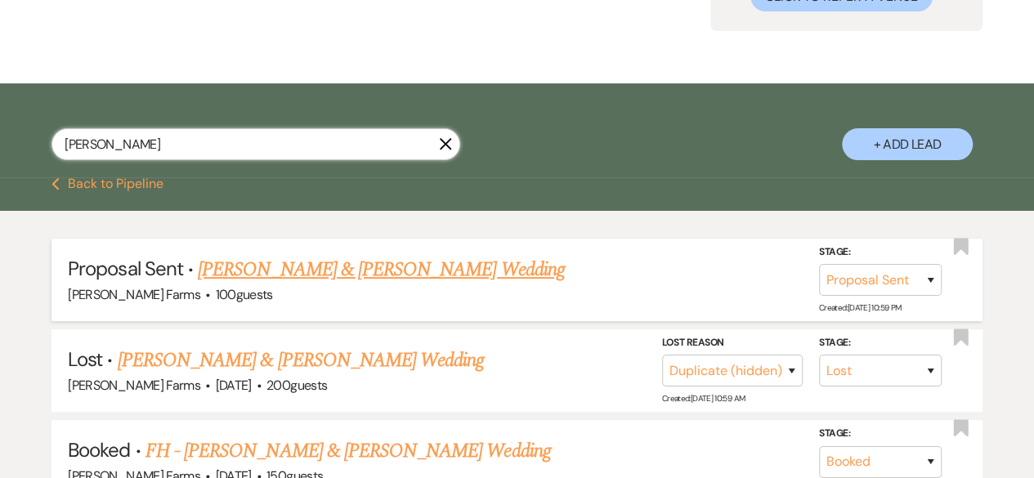
type input "[PERSON_NAME]"
click at [432, 275] on link "[PERSON_NAME] & [PERSON_NAME] Wedding" at bounding box center [381, 269] width 366 height 29
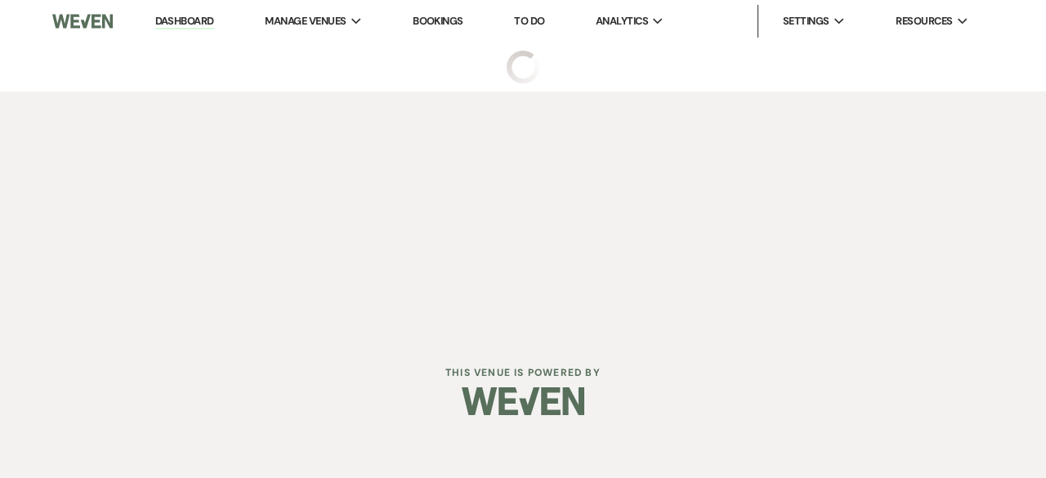
select select "6"
select select "5"
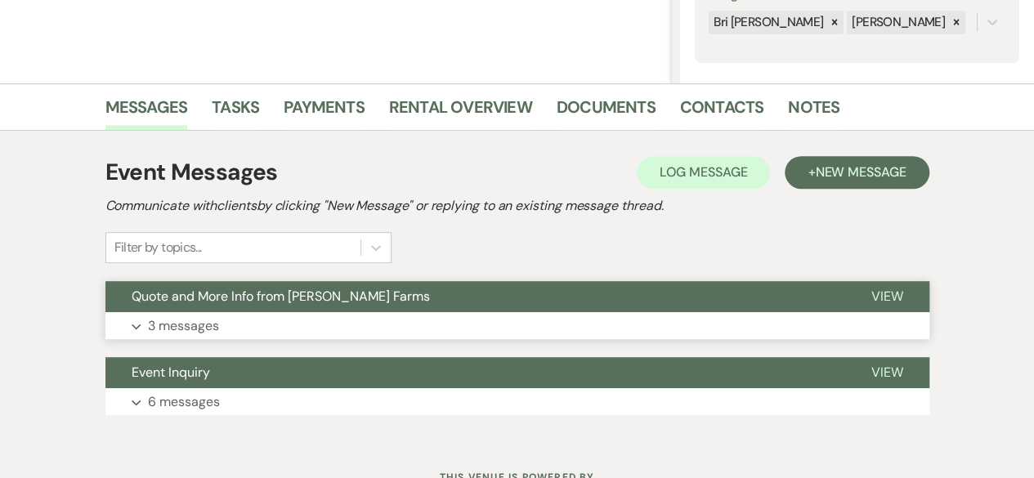
click at [401, 333] on button "Expand 3 messages" at bounding box center [517, 326] width 824 height 28
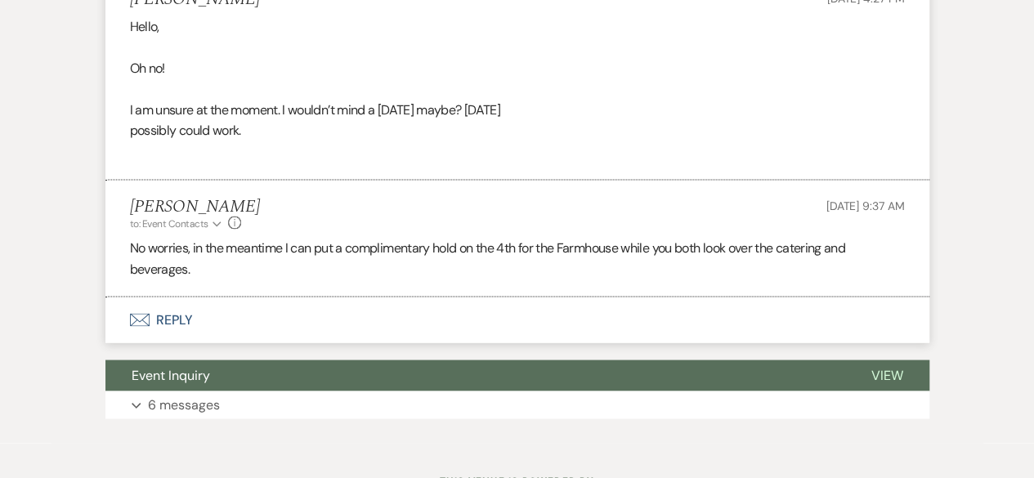
scroll to position [1389, 0]
click at [280, 343] on button "Envelope Reply" at bounding box center [517, 321] width 824 height 46
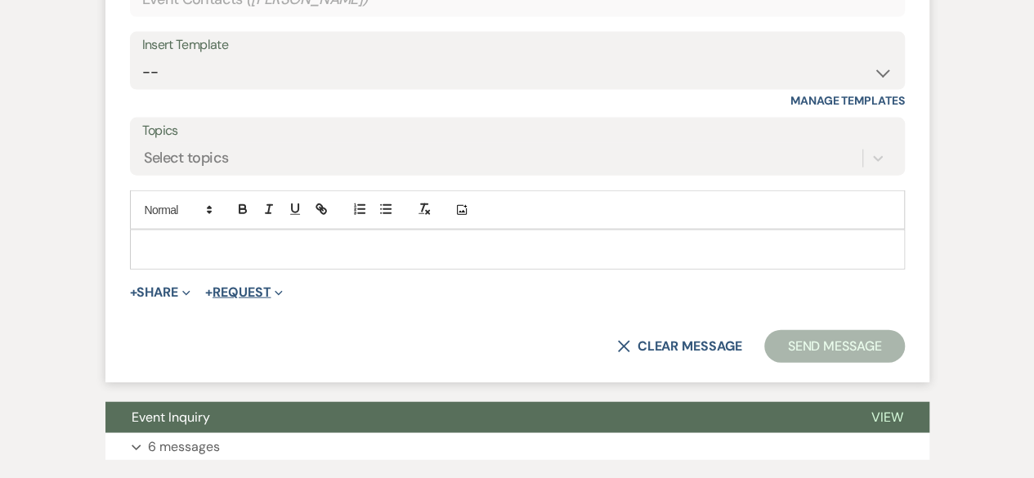
scroll to position [1849, 0]
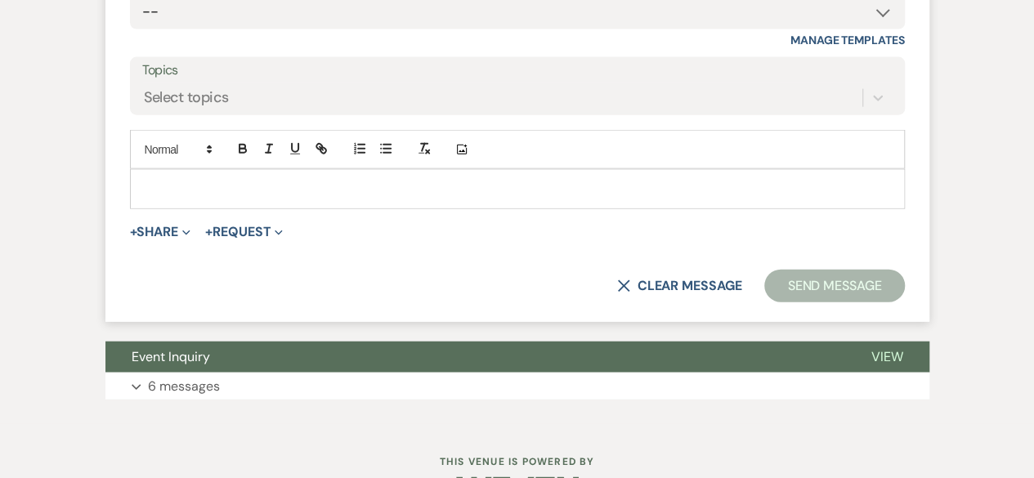
click at [281, 208] on div at bounding box center [517, 189] width 773 height 38
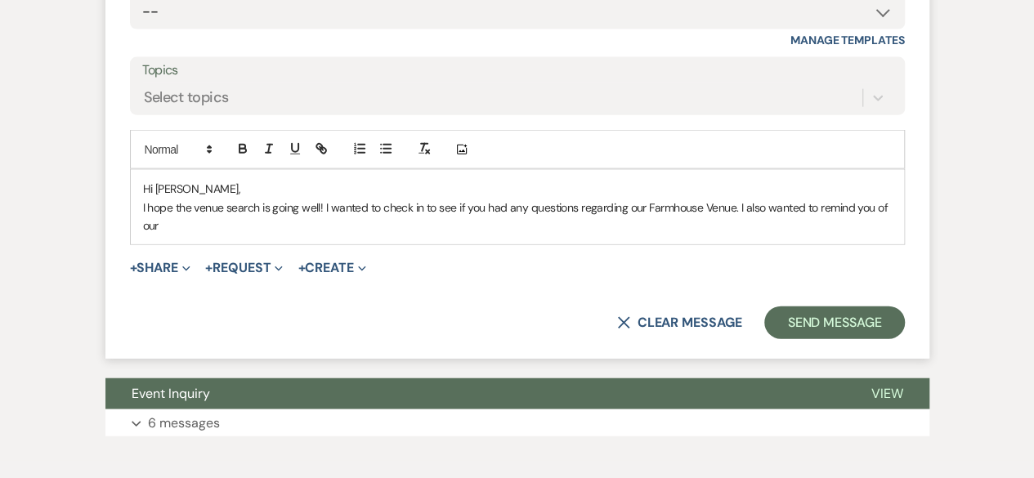
click at [326, 235] on p "I hope the venue search is going well! I wanted to check in to see if you had a…" at bounding box center [517, 217] width 749 height 37
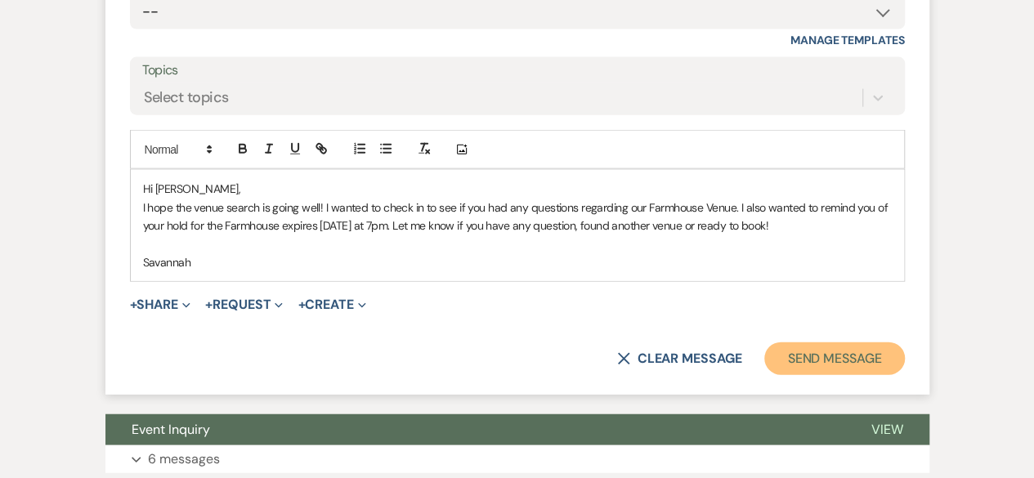
click at [833, 375] on button "Send Message" at bounding box center [834, 358] width 140 height 33
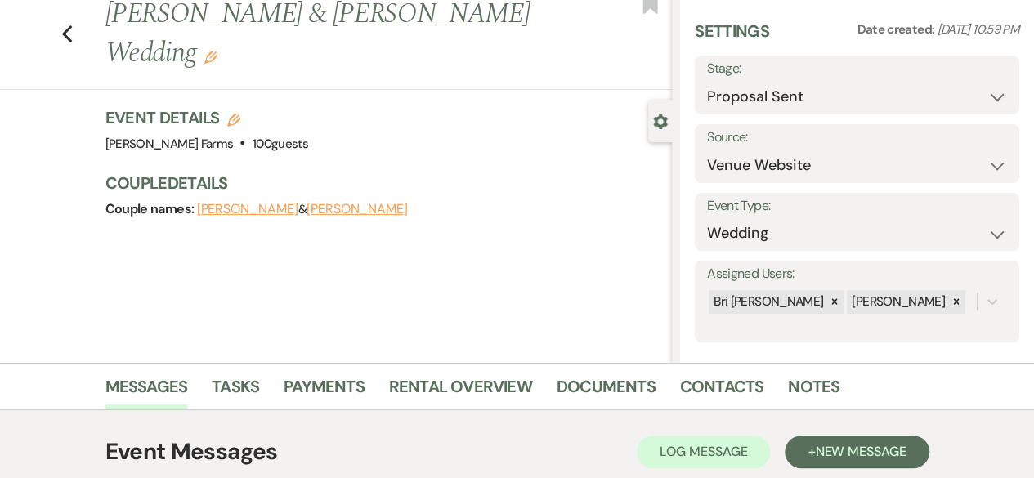
scroll to position [0, 0]
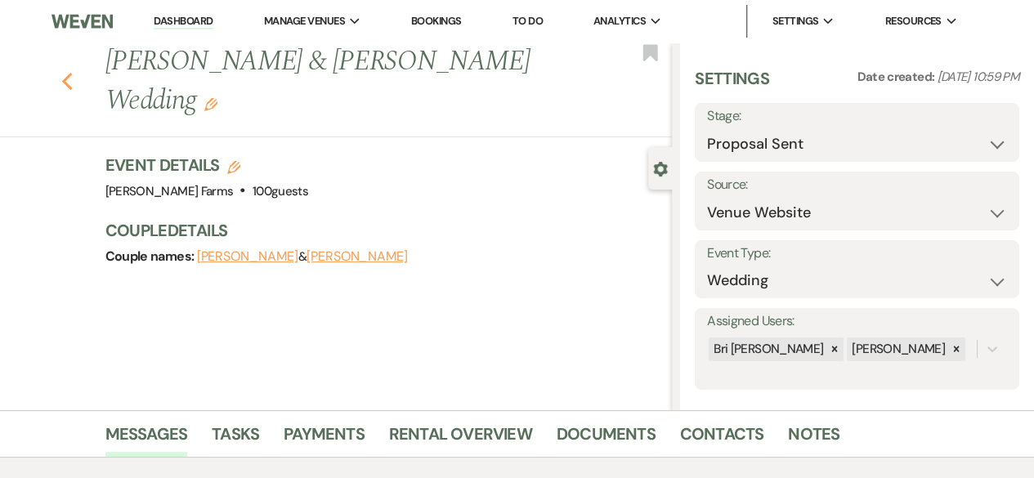
click at [74, 78] on icon "Previous" at bounding box center [67, 82] width 12 height 20
select select "6"
select select "8"
select select "4"
select select "8"
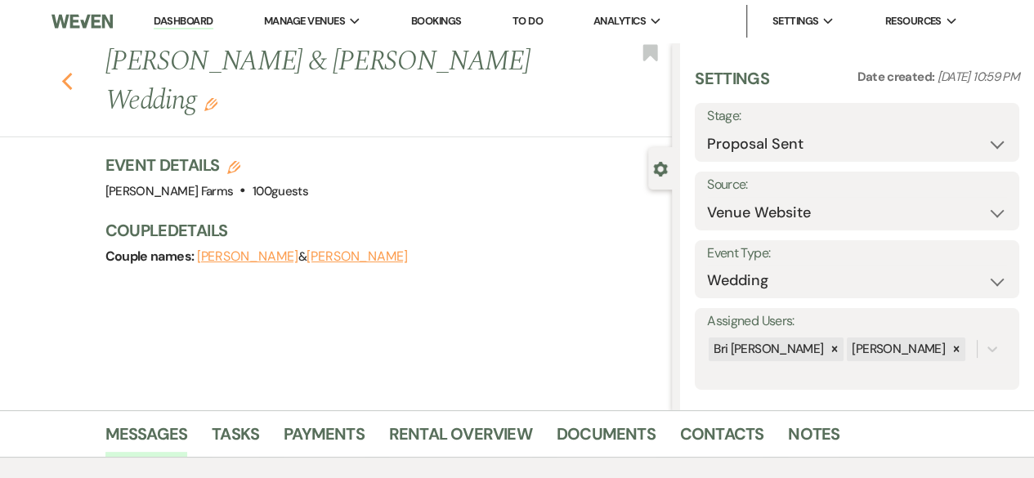
select select "5"
select select "8"
select select "5"
select select "8"
select select "1"
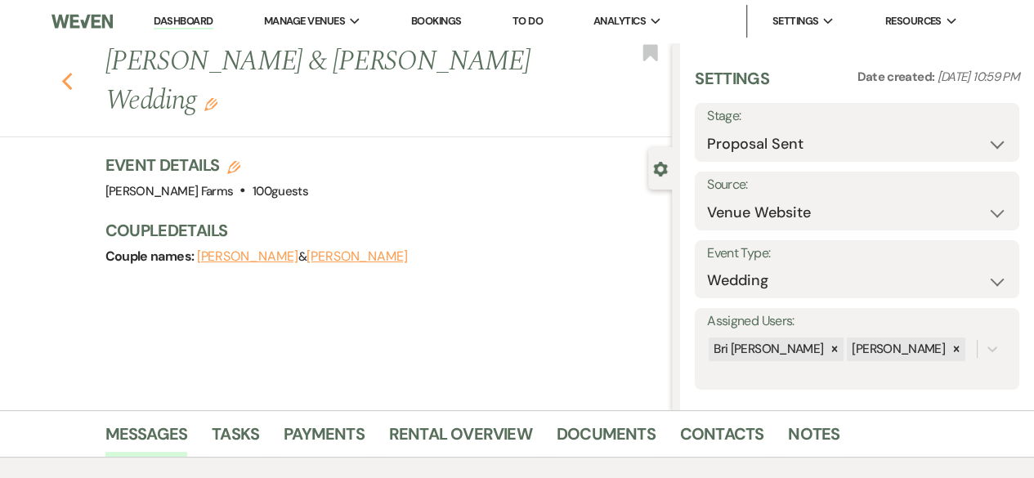
select select "8"
select select "5"
select select "8"
select select "5"
select select "8"
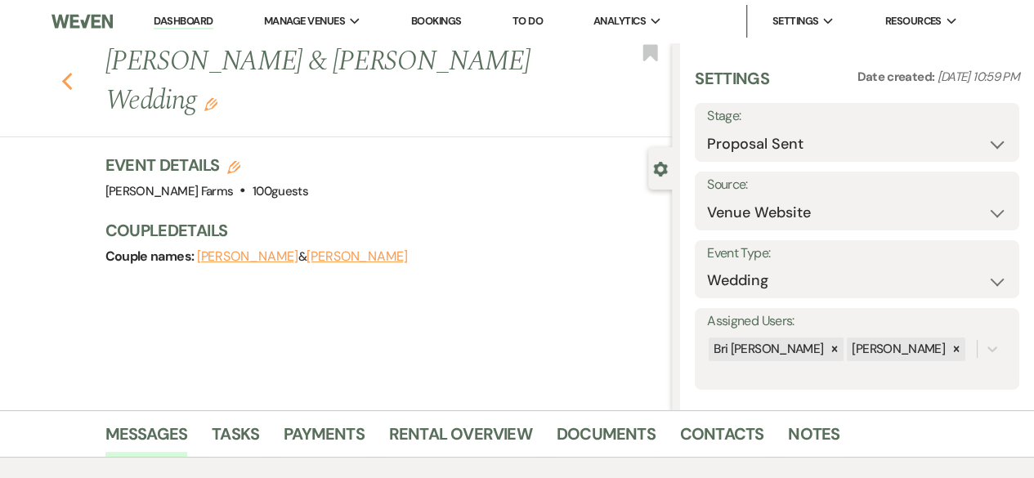
select select "4"
select select "8"
select select "5"
select select "8"
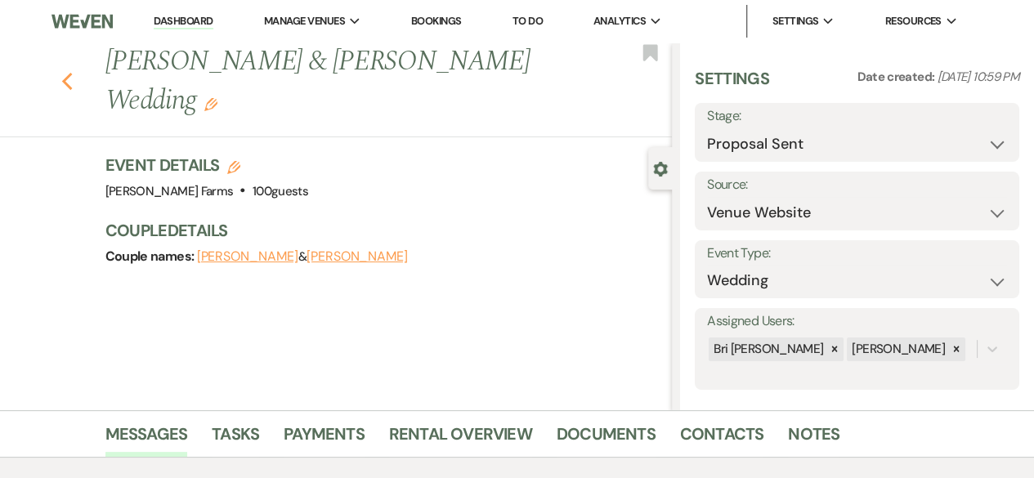
select select "1"
select select "8"
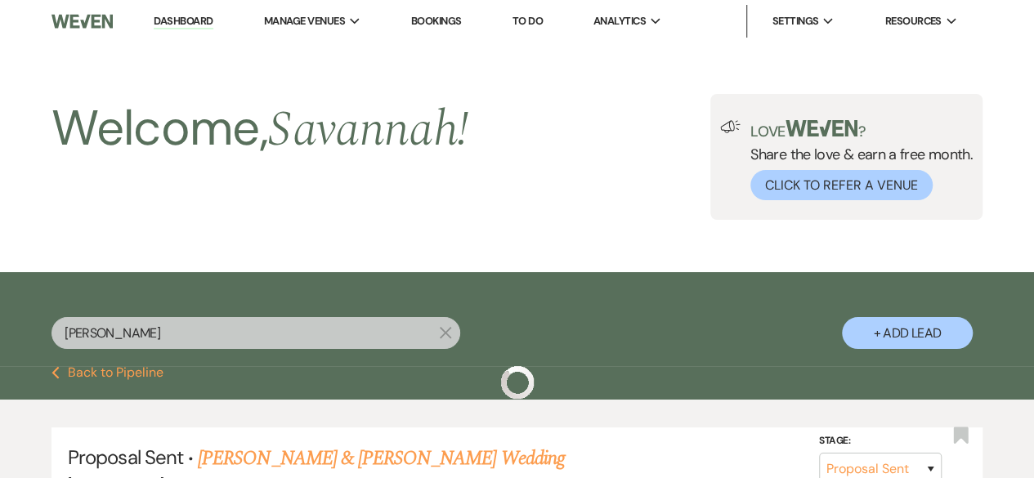
scroll to position [189, 0]
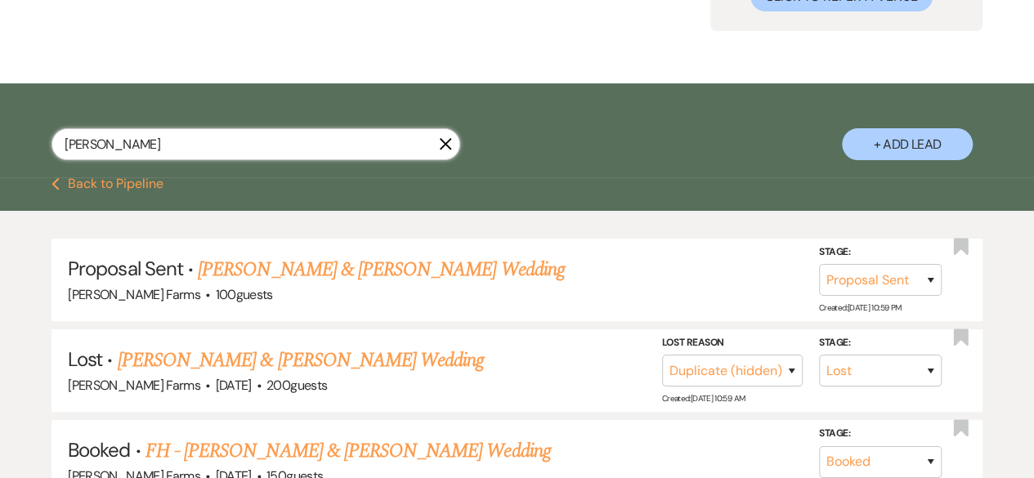
click at [294, 150] on input "[PERSON_NAME]" at bounding box center [255, 144] width 409 height 32
type input "[PERSON_NAME]"
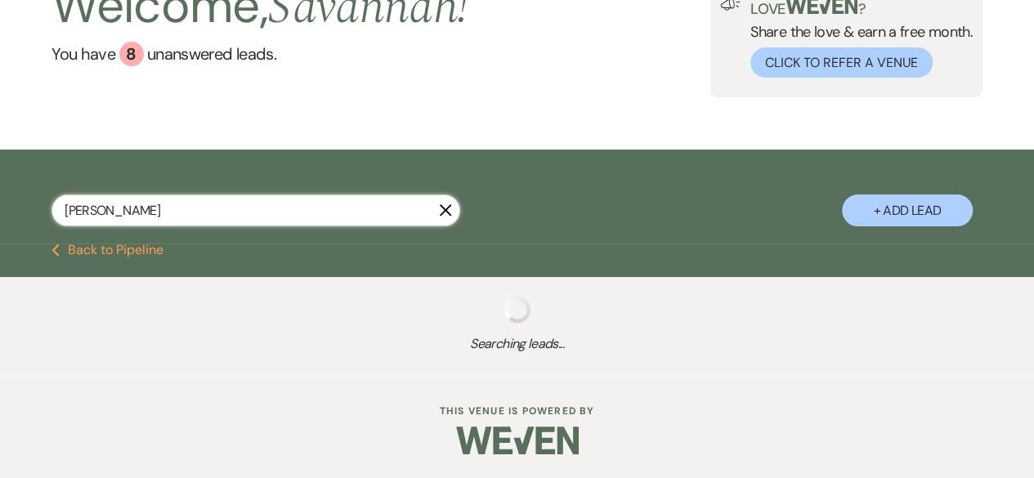
select select "6"
select select "8"
select select "1"
select select "8"
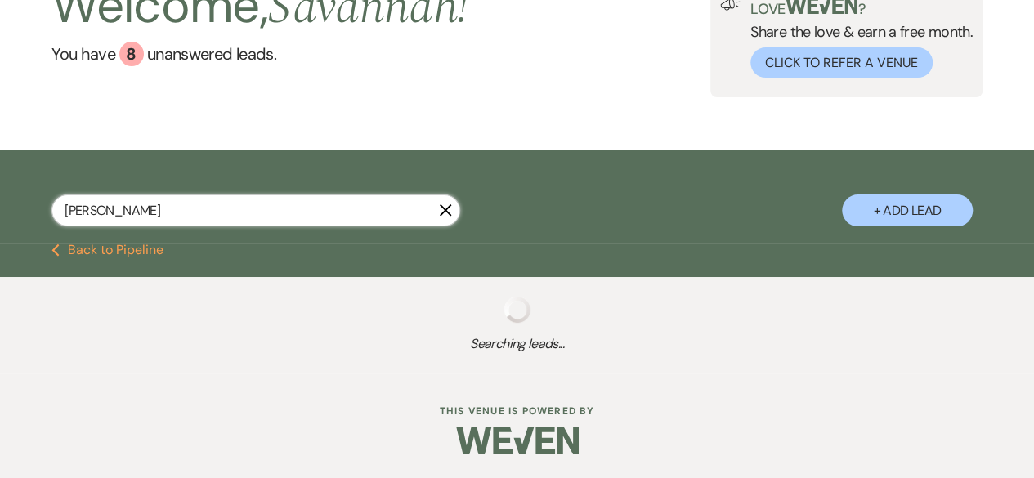
select select "10"
select select "8"
select select "5"
select select "8"
select select "5"
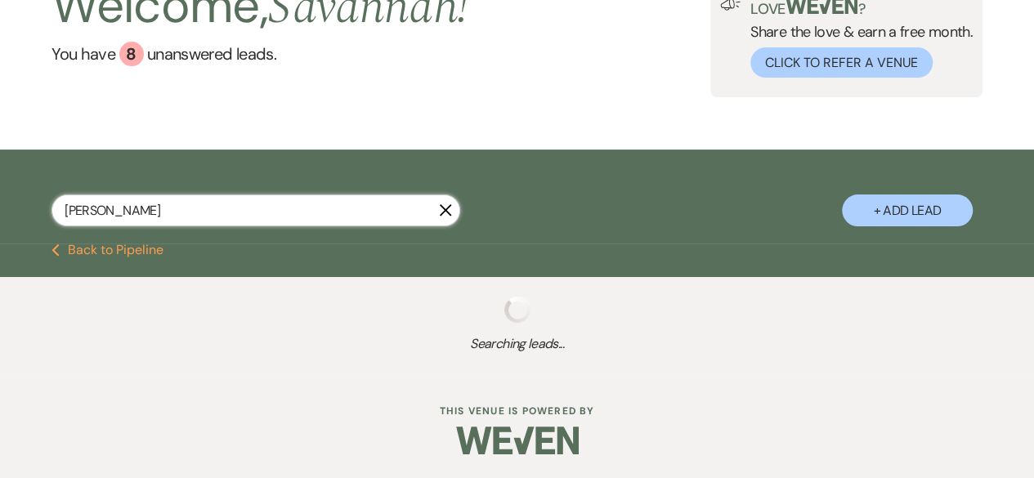
select select "8"
select select "5"
select select "8"
select select "5"
select select "8"
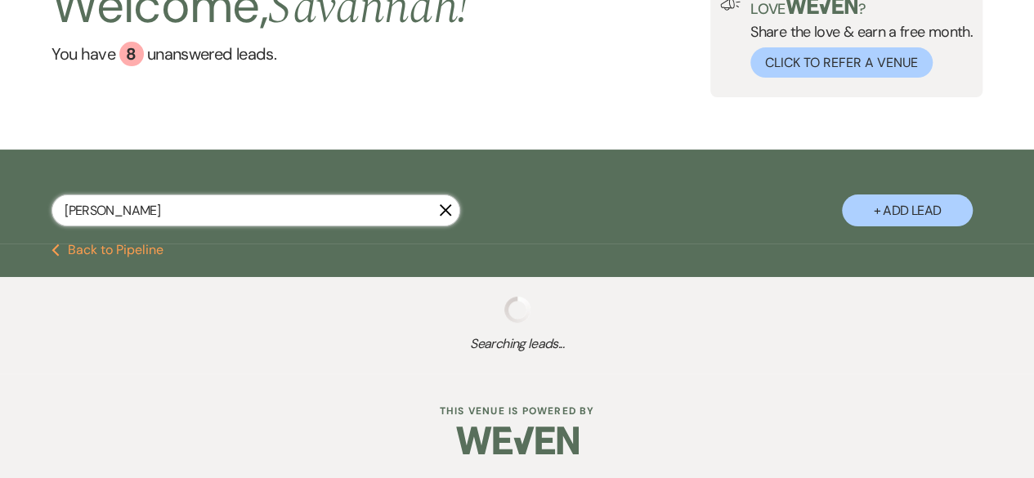
select select "5"
select select "8"
select select "5"
select select "8"
select select "5"
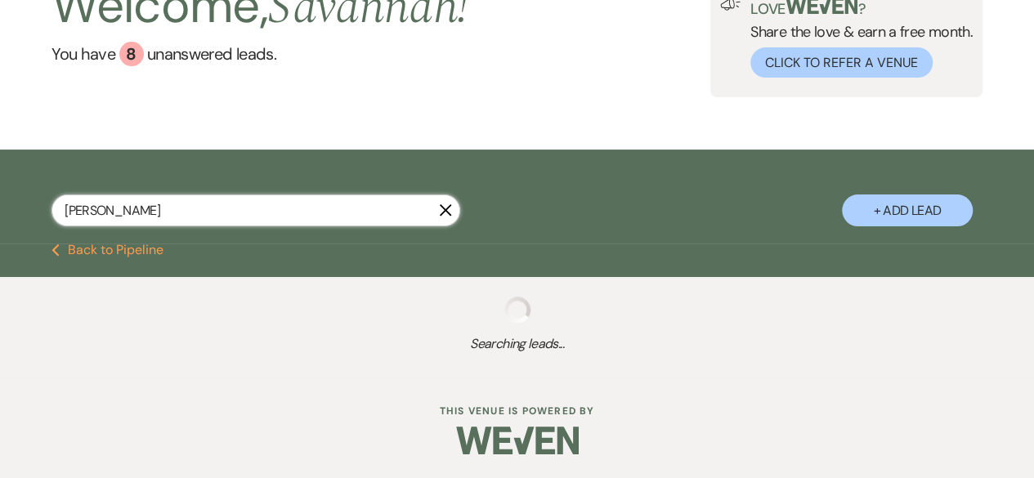
select select "8"
select select "5"
select select "8"
select select "5"
select select "8"
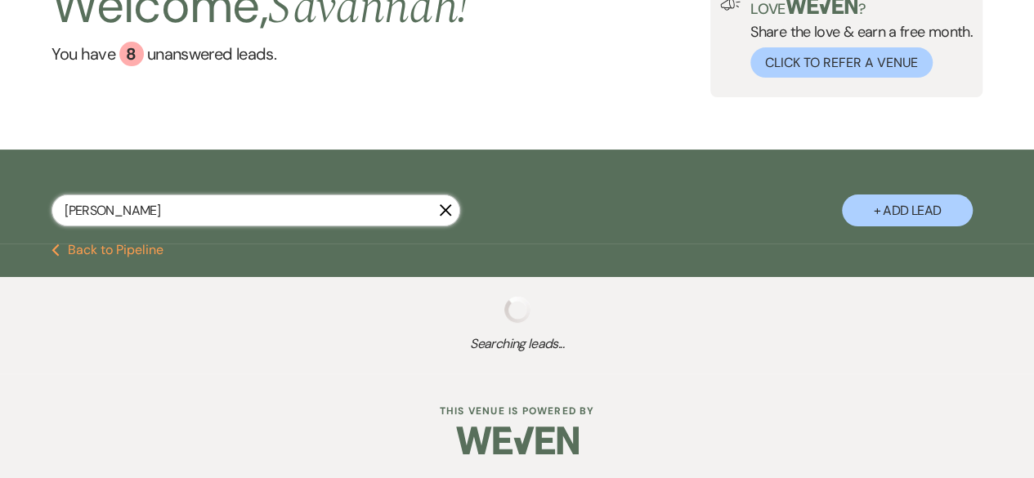
select select "6"
select select "8"
select select "1"
select select "8"
select select "5"
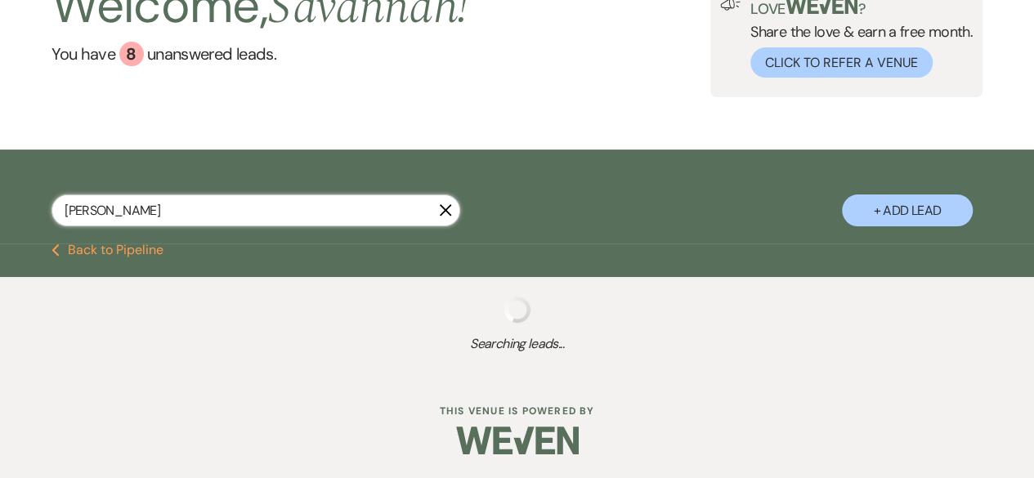
select select "8"
select select "5"
select select "8"
select select "5"
select select "8"
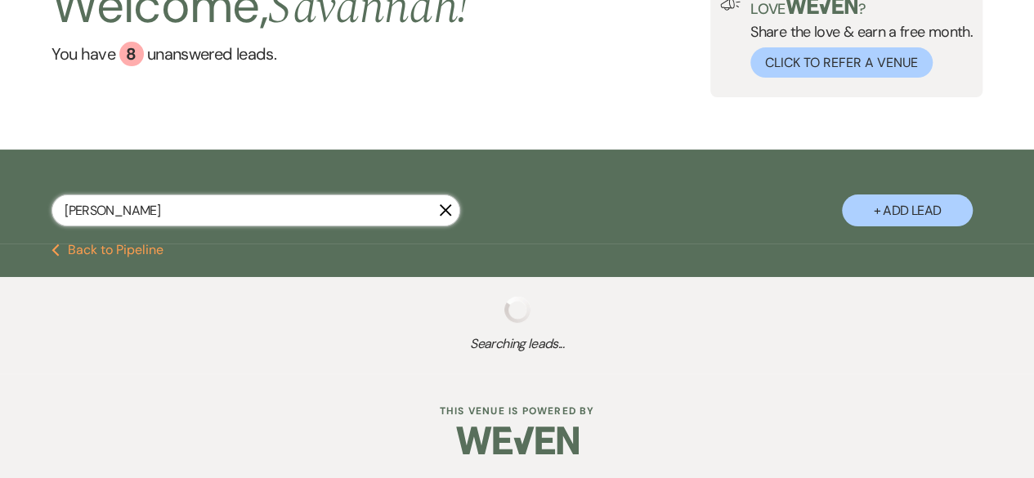
select select "5"
select select "8"
select select "5"
select select "8"
select select "5"
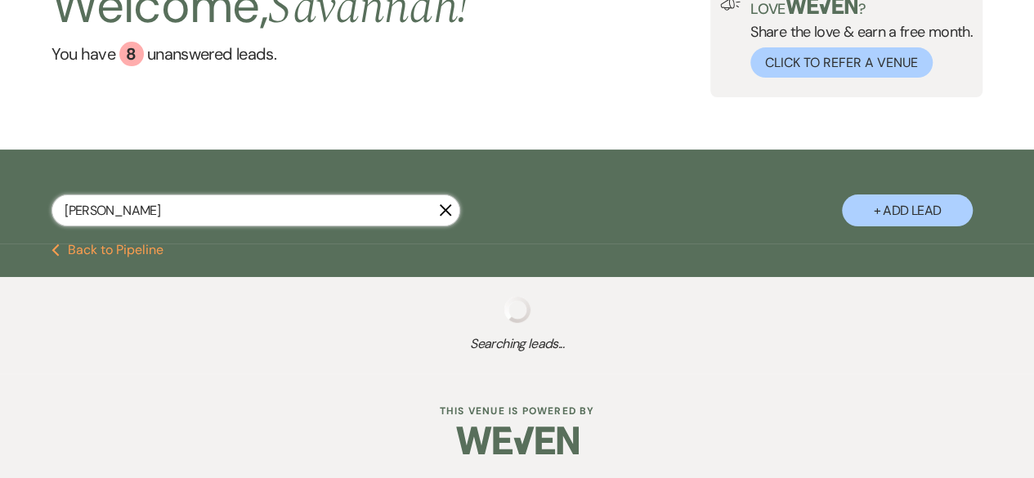
select select "8"
select select "5"
select select "8"
select select "5"
select select "8"
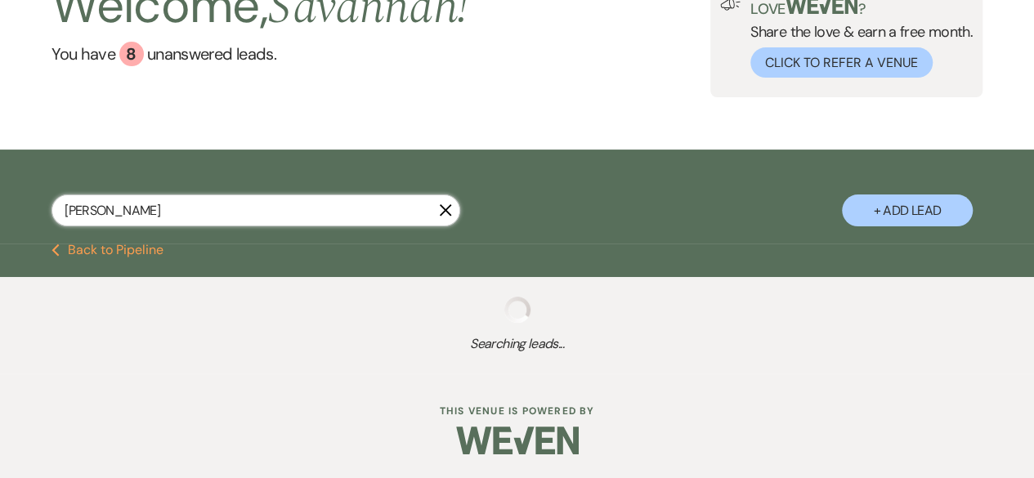
select select "5"
select select "8"
select select "5"
select select "8"
select select "6"
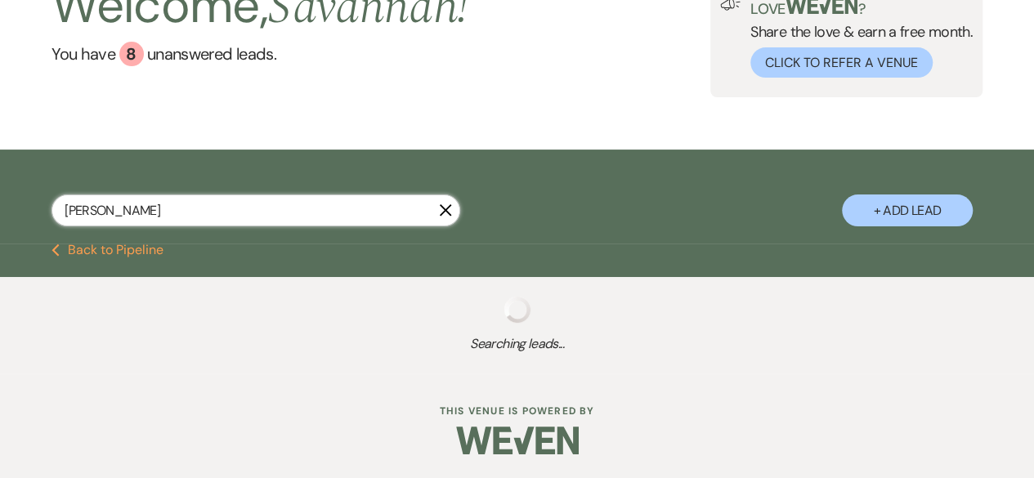
select select "8"
select select "5"
select select "8"
select select "5"
select select "8"
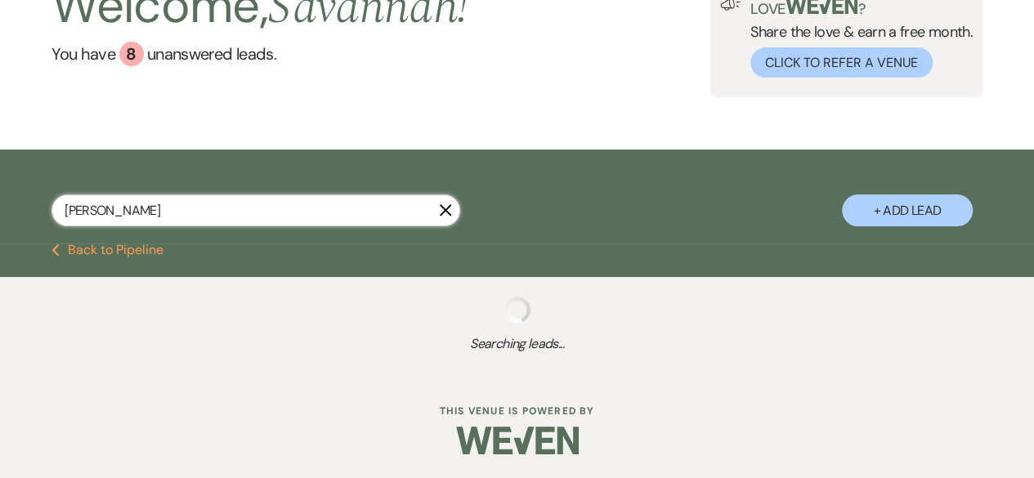
select select "1"
select select "8"
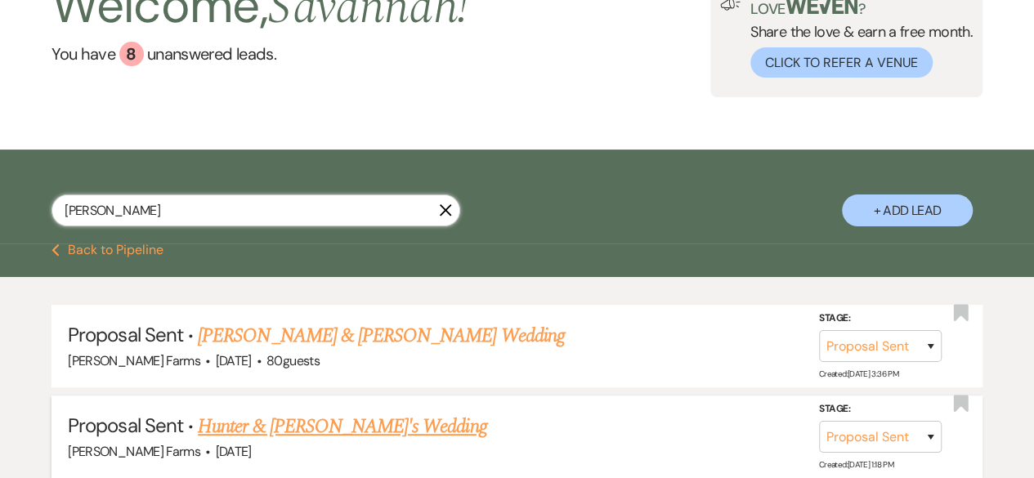
scroll to position [189, 0]
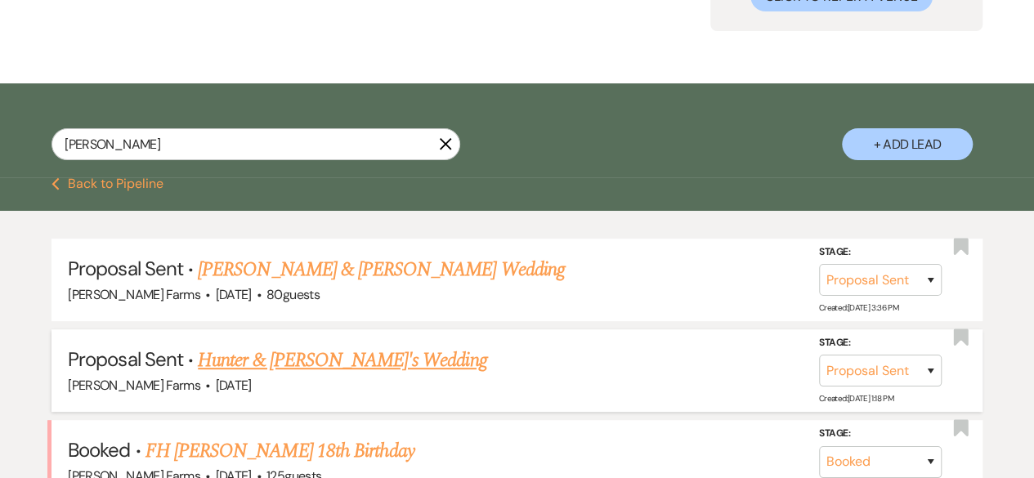
click at [347, 370] on link "Hunter & [PERSON_NAME]'s Wedding" at bounding box center [342, 360] width 289 height 29
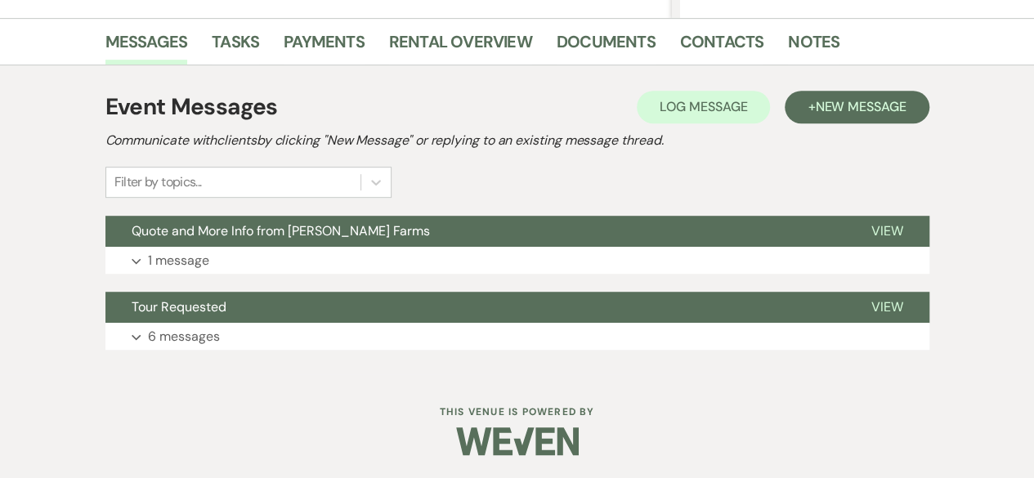
scroll to position [393, 0]
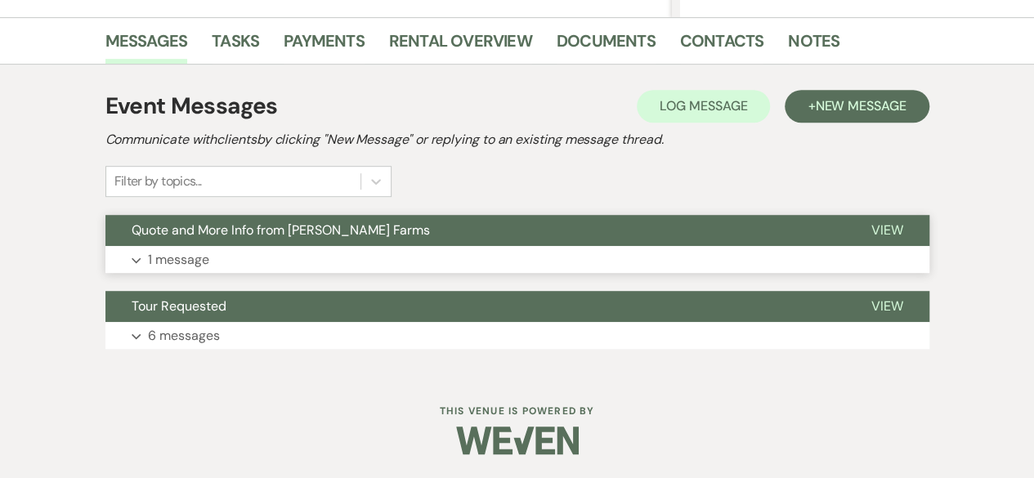
click at [373, 263] on button "Expand 1 message" at bounding box center [517, 260] width 824 height 28
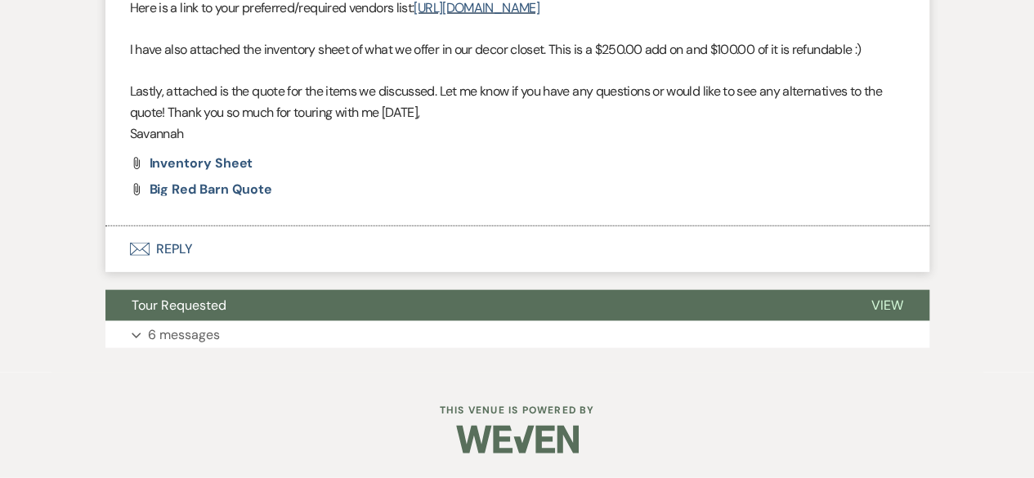
scroll to position [1783, 0]
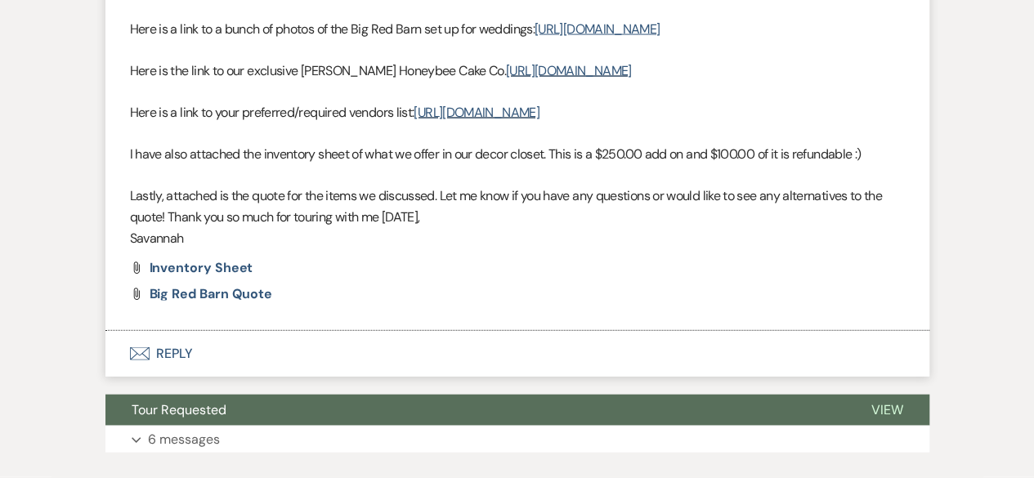
click at [325, 377] on button "Envelope Reply" at bounding box center [517, 354] width 824 height 46
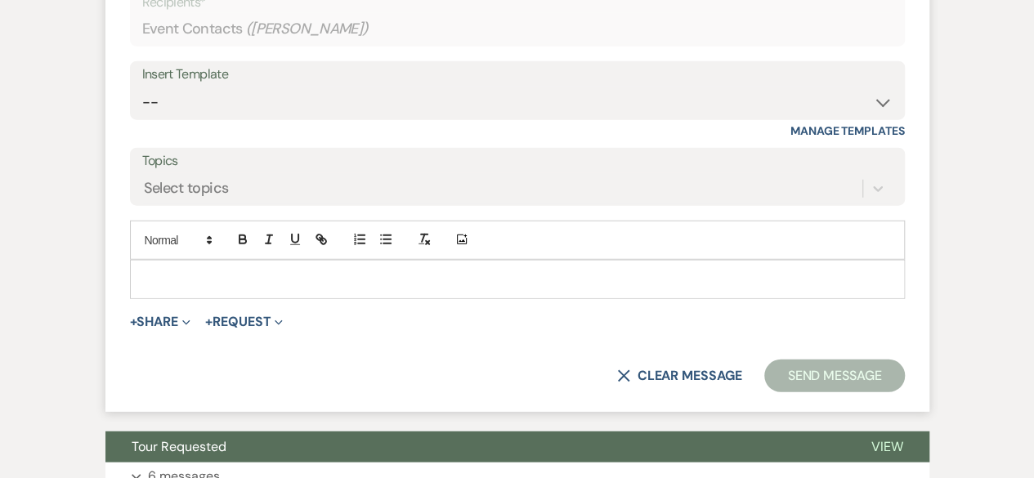
scroll to position [2037, 0]
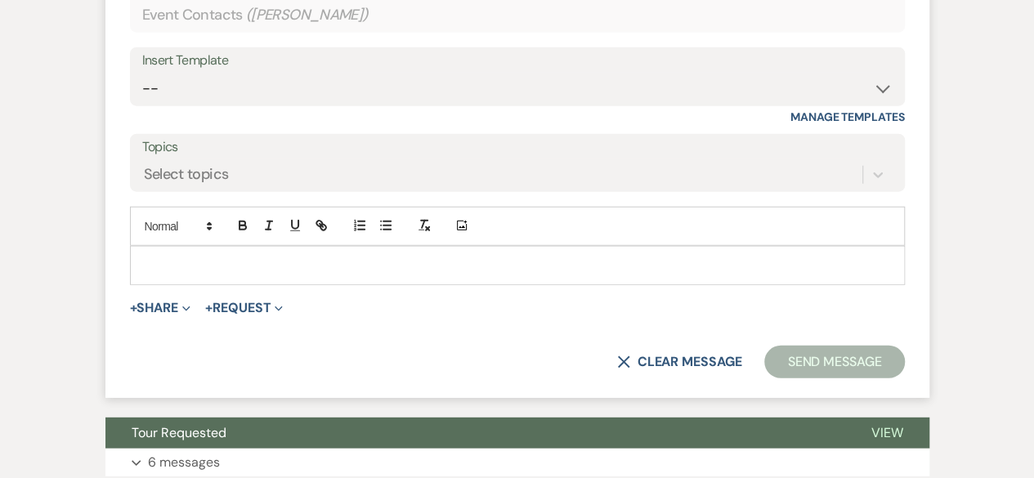
click at [279, 284] on div at bounding box center [517, 266] width 773 height 38
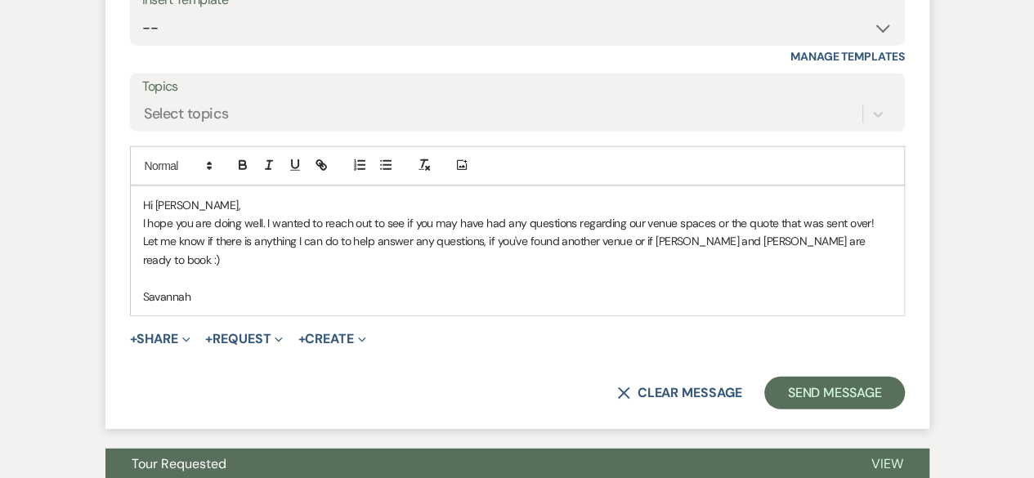
scroll to position [2200, 0]
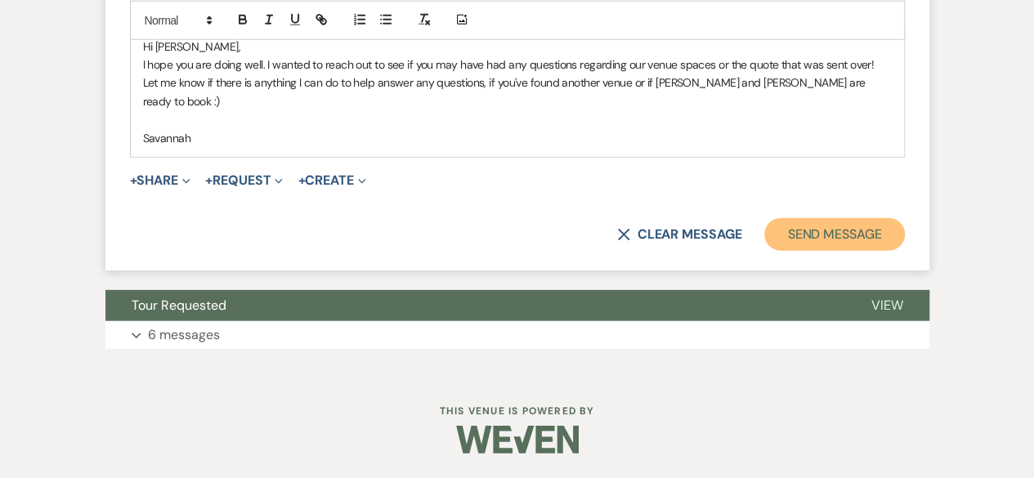
click at [848, 235] on button "Send Message" at bounding box center [834, 234] width 140 height 33
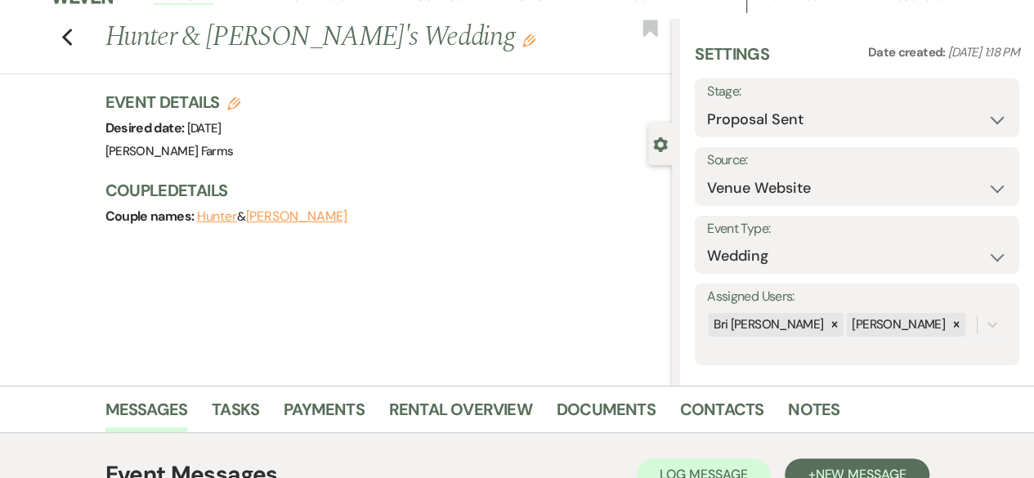
scroll to position [0, 0]
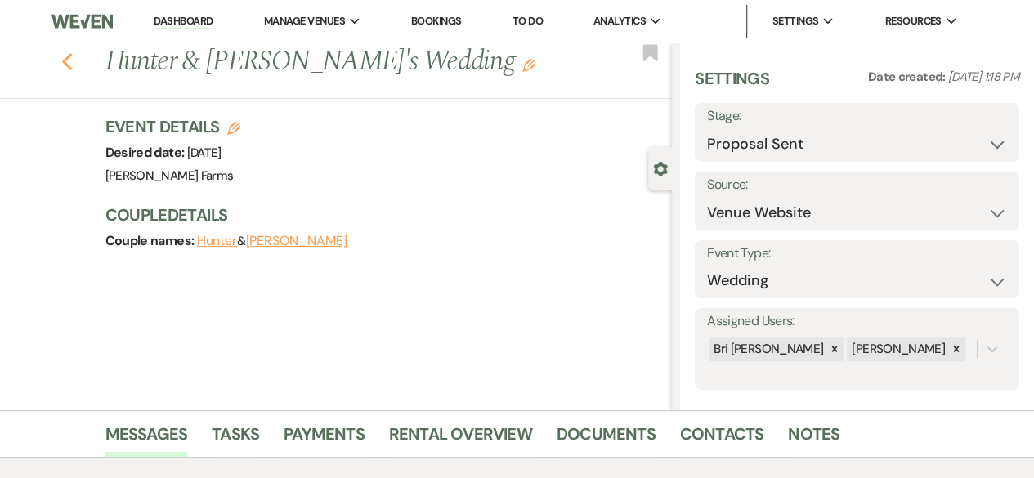
click at [72, 58] on use "button" at bounding box center [66, 62] width 11 height 18
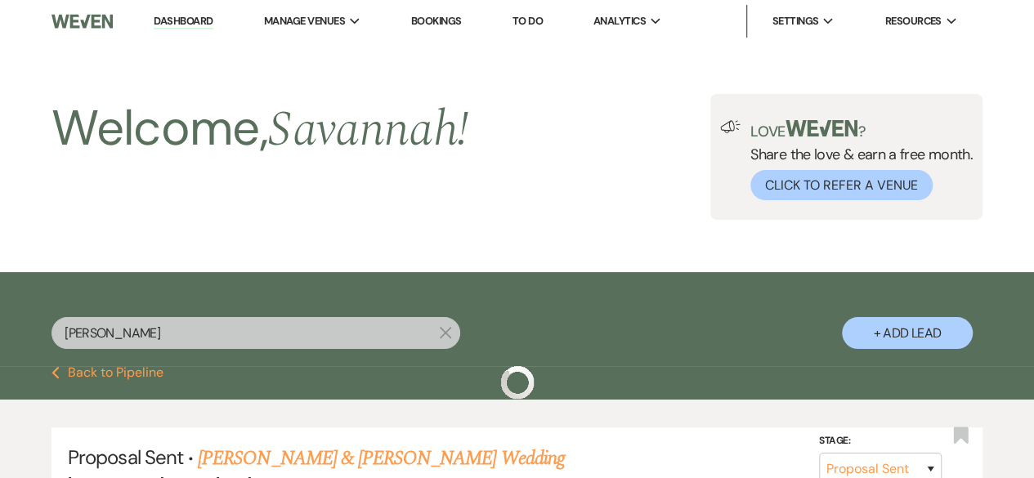
scroll to position [189, 0]
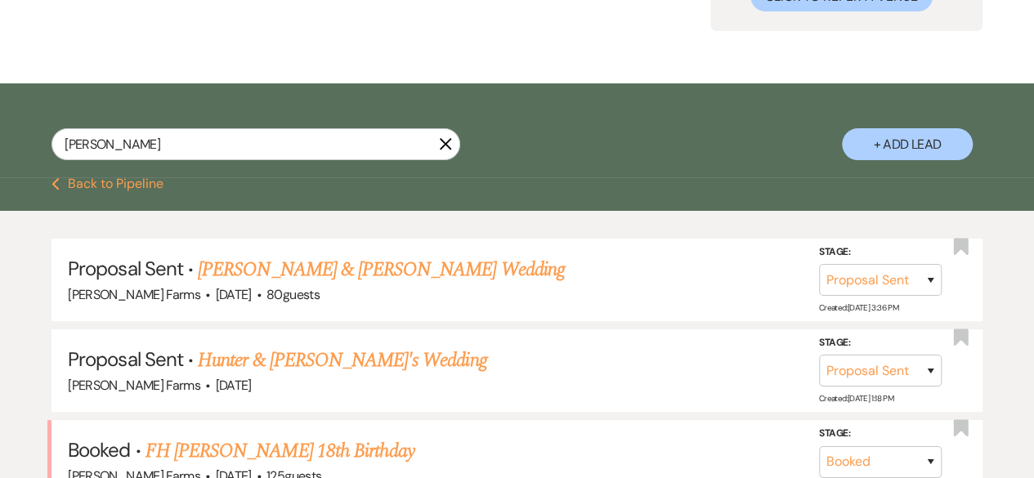
click at [119, 185] on button "Previous Back to Pipeline" at bounding box center [107, 183] width 112 height 13
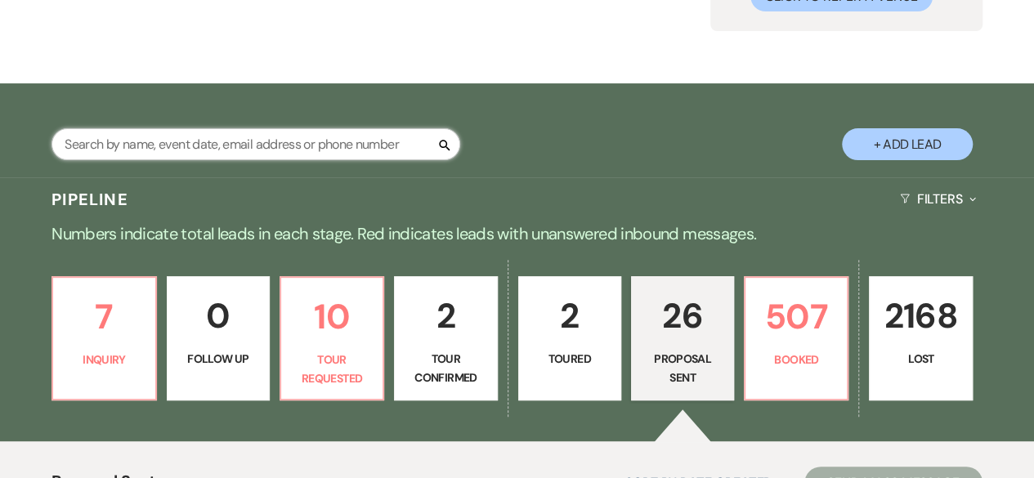
click at [189, 146] on input "text" at bounding box center [255, 144] width 409 height 32
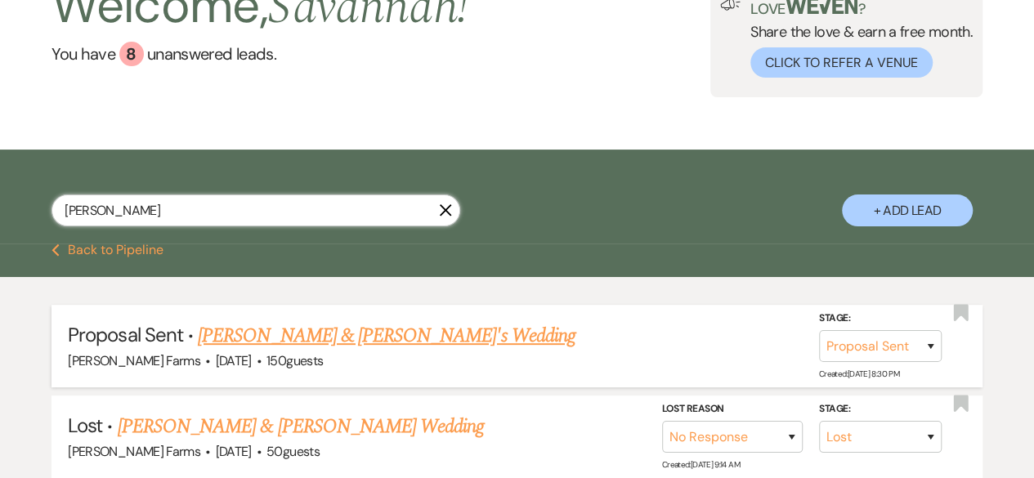
scroll to position [189, 0]
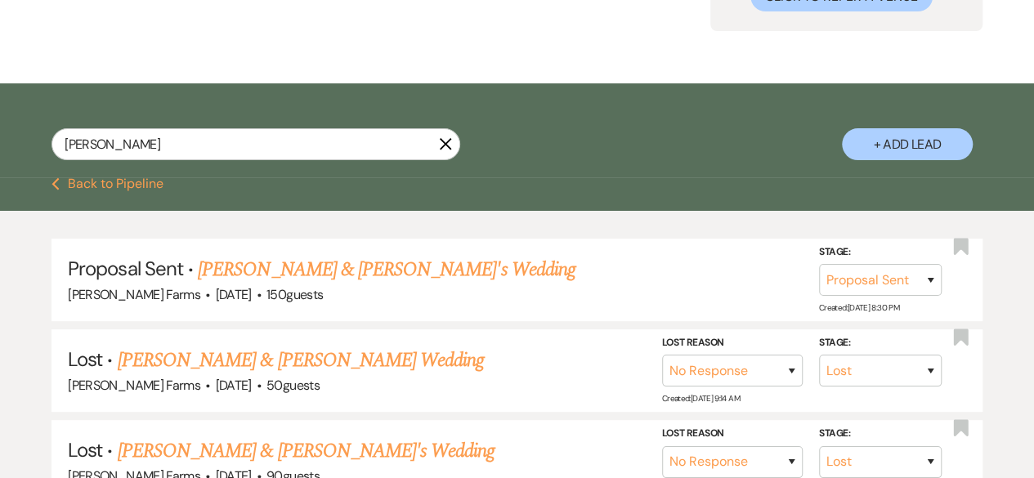
click at [330, 274] on link "[PERSON_NAME] & [PERSON_NAME]'s Wedding" at bounding box center [387, 269] width 378 height 29
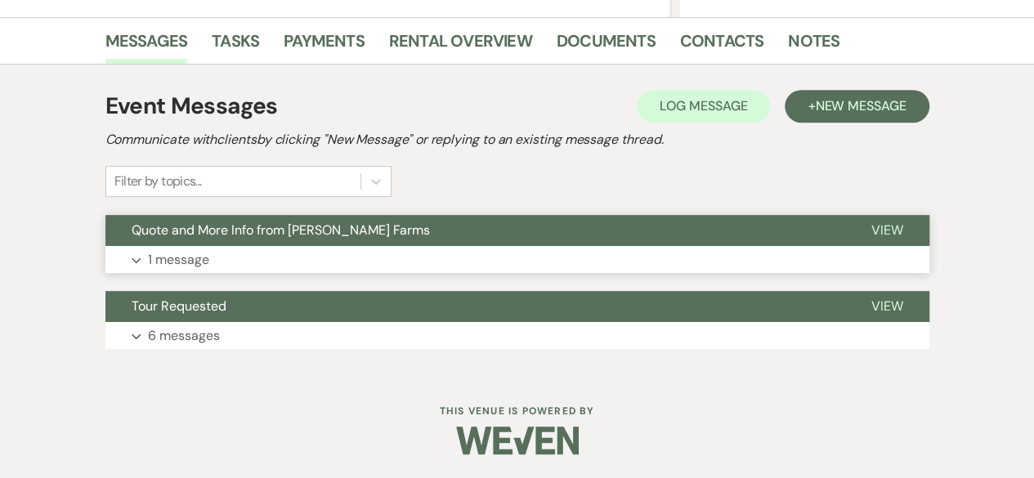
click at [354, 268] on button "Expand 1 message" at bounding box center [517, 260] width 824 height 28
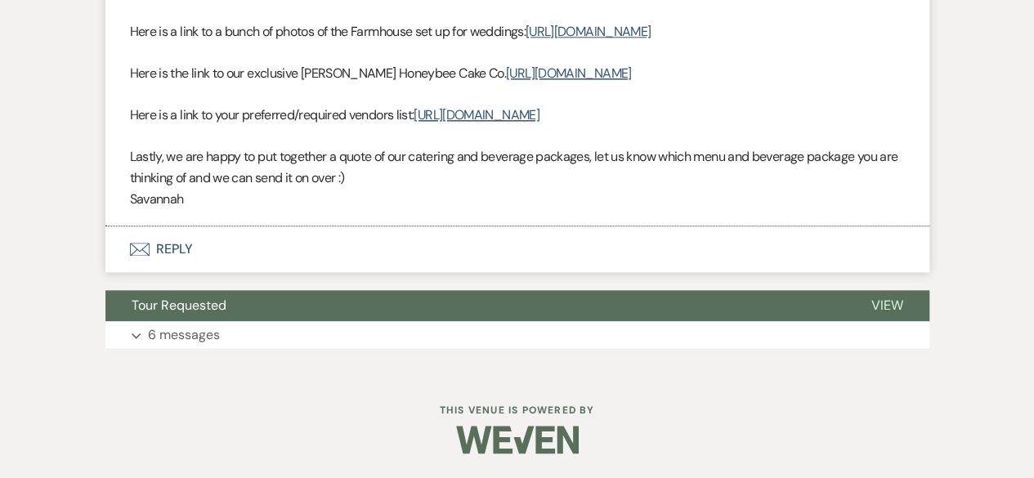
click at [347, 258] on button "Envelope Reply" at bounding box center [517, 249] width 824 height 46
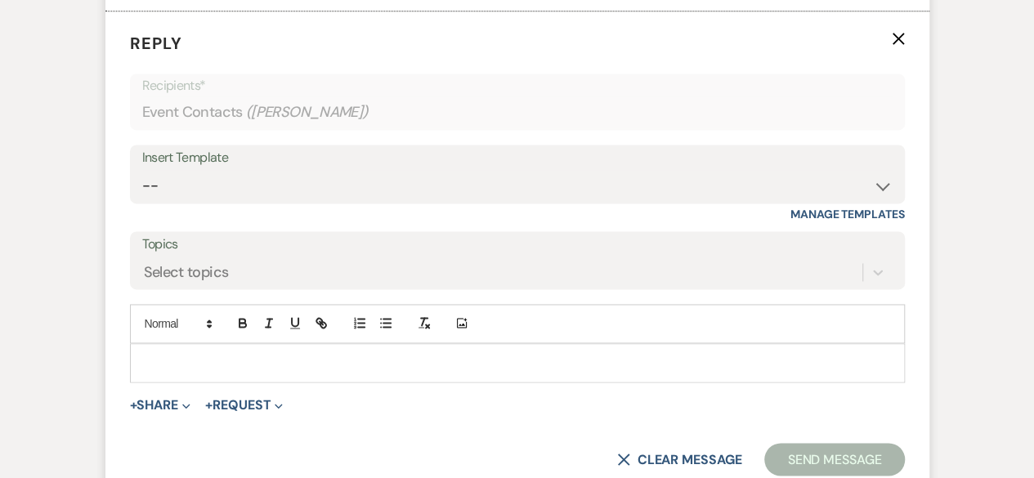
scroll to position [1176, 0]
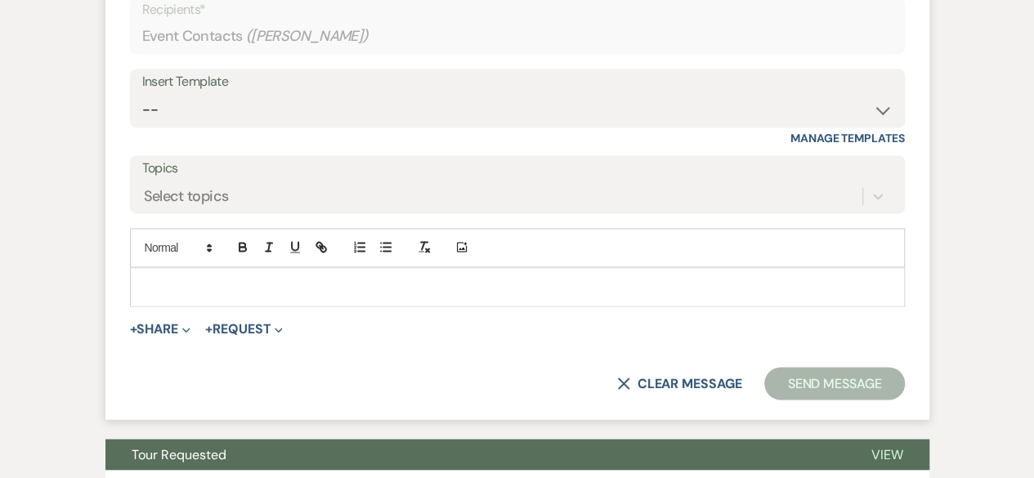
click at [337, 306] on div at bounding box center [517, 287] width 773 height 38
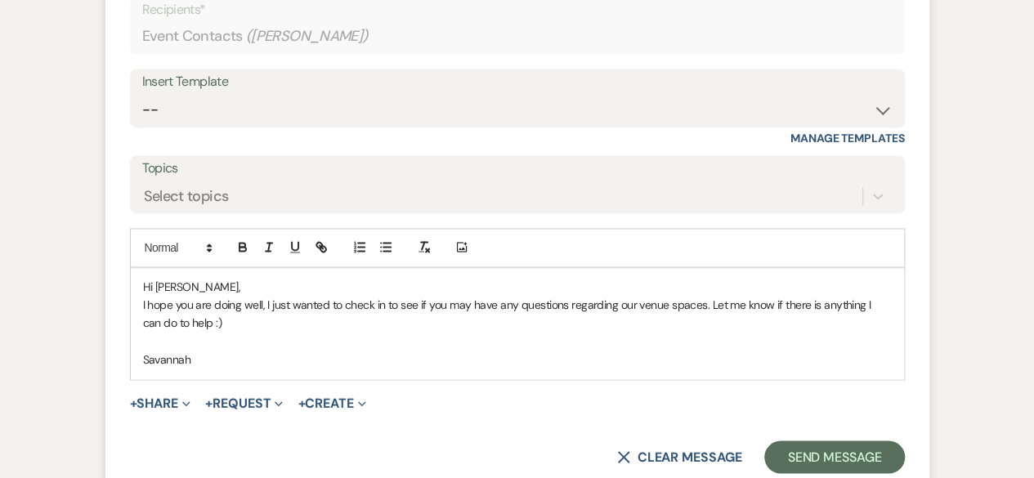
scroll to position [1258, 0]
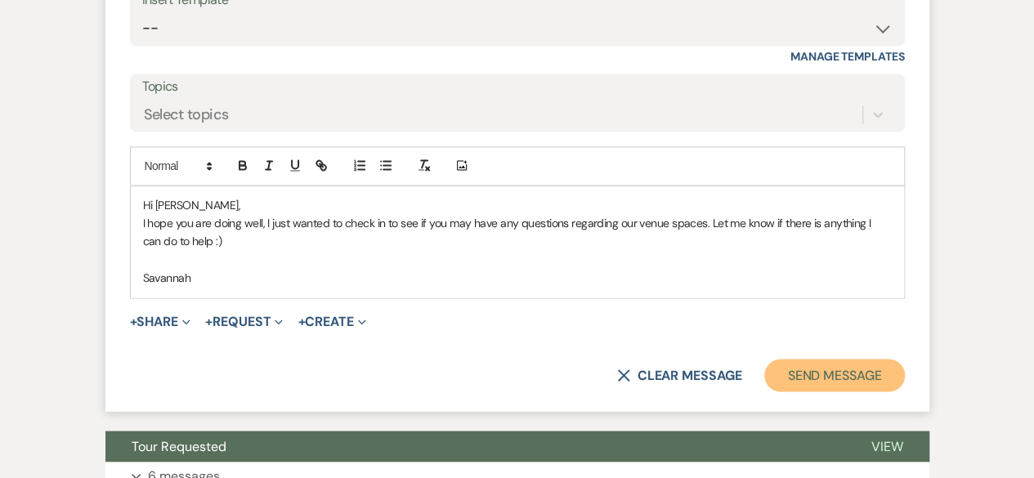
click at [876, 391] on button "Send Message" at bounding box center [834, 375] width 140 height 33
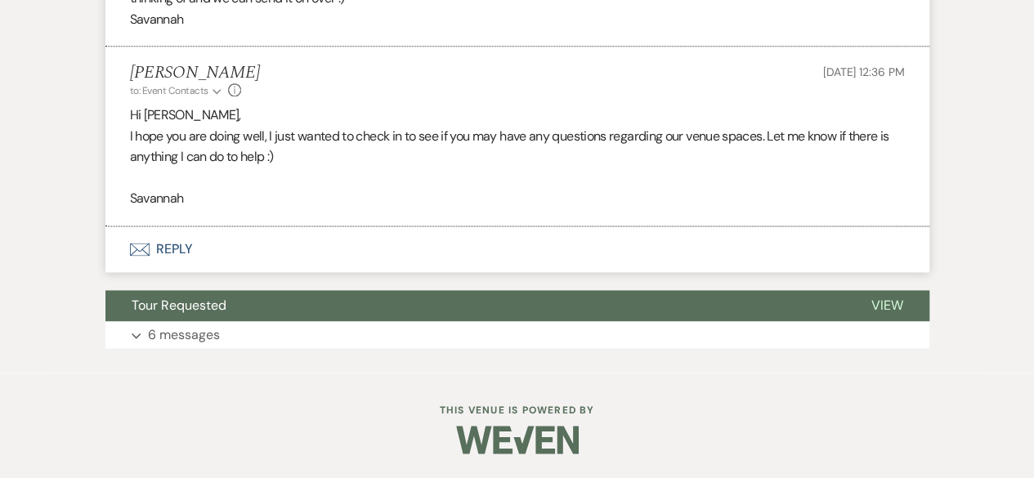
scroll to position [1126, 0]
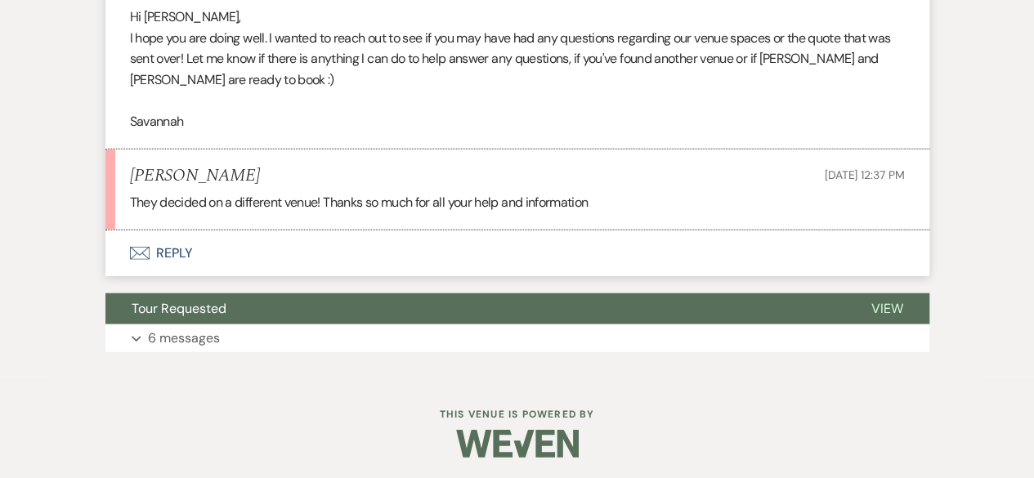
scroll to position [2002, 0]
click at [168, 276] on button "Envelope Reply" at bounding box center [517, 253] width 824 height 46
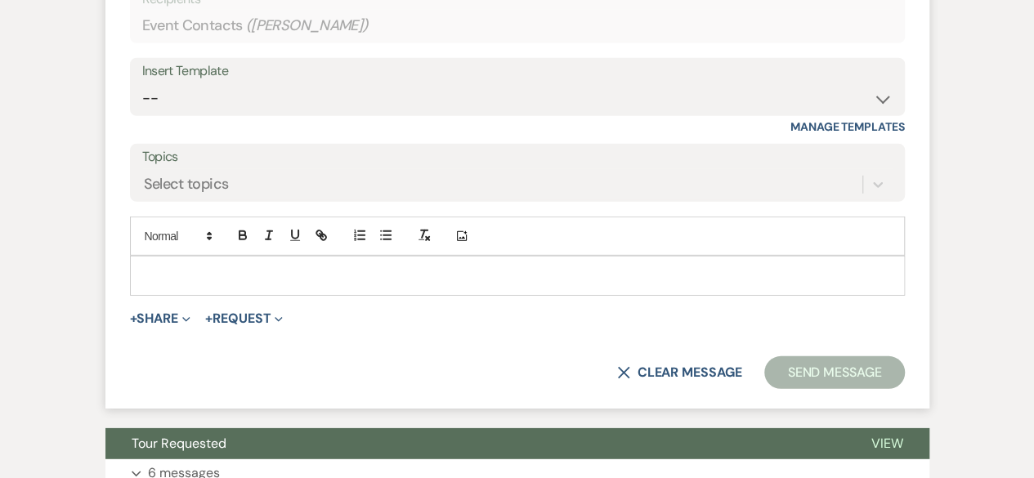
scroll to position [2329, 0]
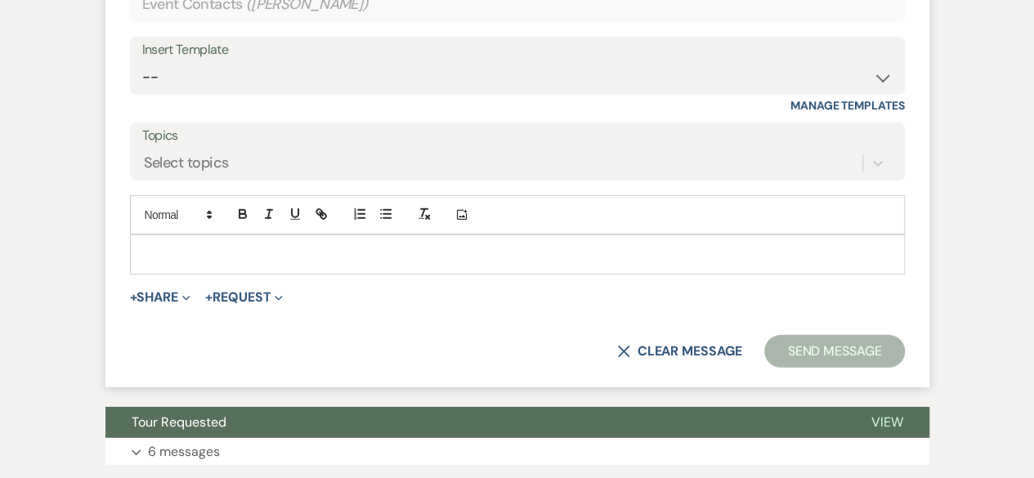
click at [198, 273] on div at bounding box center [517, 254] width 773 height 38
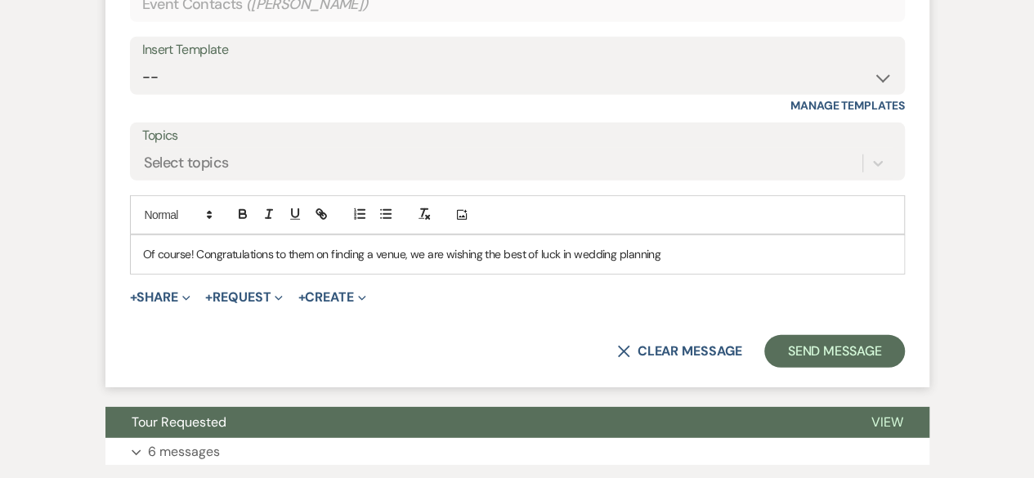
click at [482, 263] on p "Of course! Congratulations to them on finding a venue, we are wishing the best …" at bounding box center [517, 254] width 749 height 18
click at [714, 263] on p "Of course! Congratulations to them on finding a venue, we are wishing you all t…" at bounding box center [517, 254] width 749 height 18
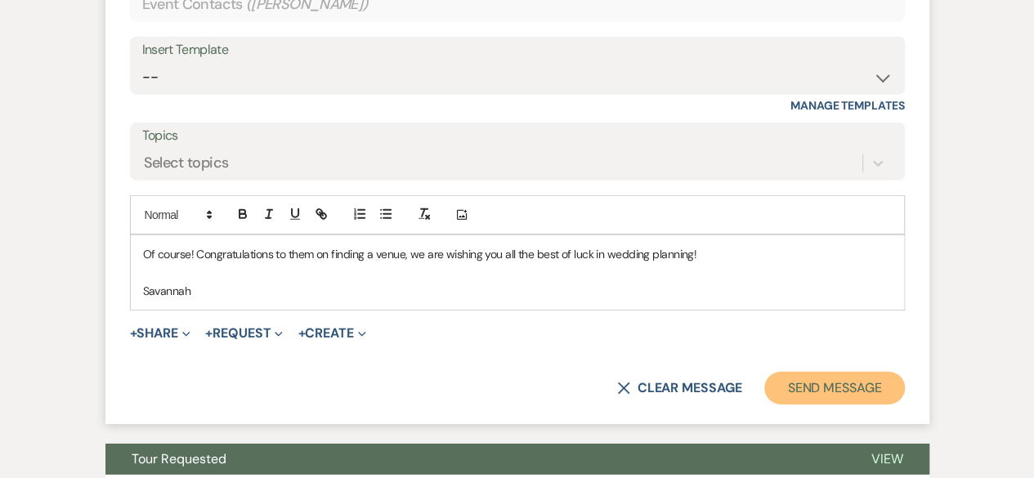
click at [853, 405] on button "Send Message" at bounding box center [834, 388] width 140 height 33
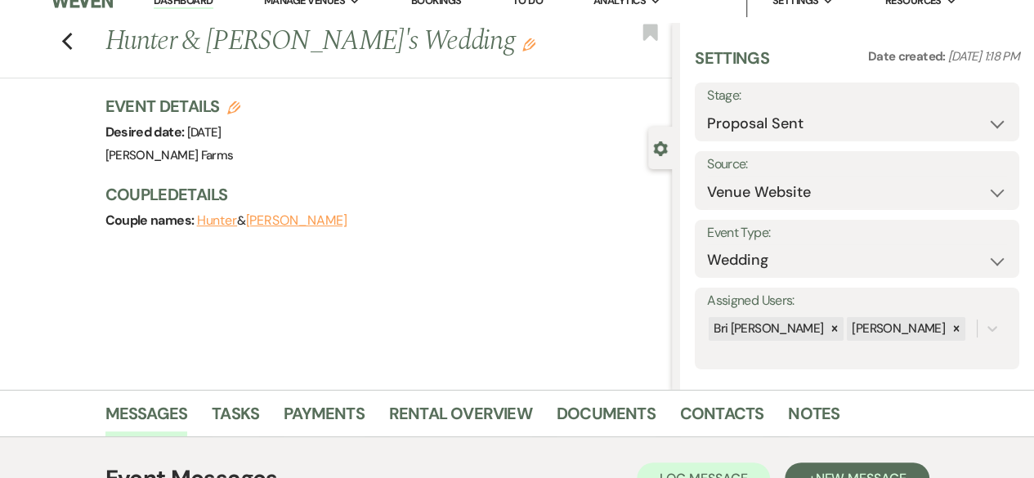
scroll to position [0, 0]
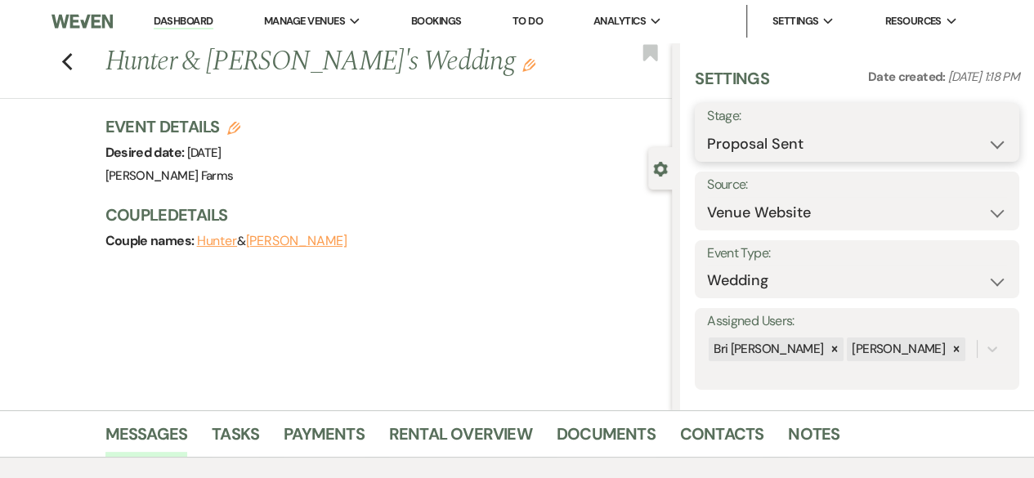
click at [945, 150] on select "Inquiry Follow Up Tour Requested Tour Confirmed Toured Proposal Sent Booked Lost" at bounding box center [857, 144] width 300 height 32
select select "8"
click at [707, 128] on select "Inquiry Follow Up Tour Requested Tour Confirmed Toured Proposal Sent Booked Lost" at bounding box center [857, 144] width 300 height 32
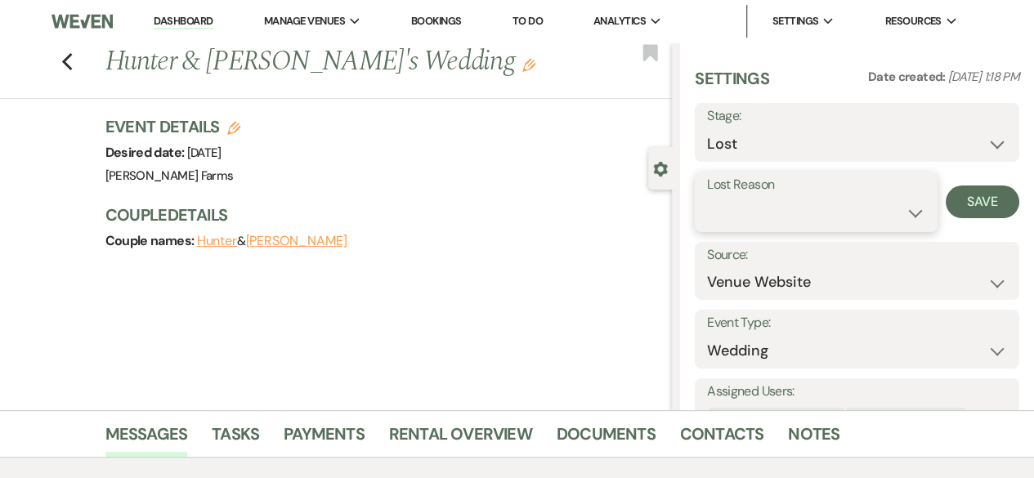
click at [897, 211] on select "Booked Elsewhere Budget Date Unavailable No Response Not a Good Match Capacity …" at bounding box center [816, 213] width 218 height 32
select select "6"
click at [707, 197] on select "Booked Elsewhere Budget Date Unavailable No Response Not a Good Match Capacity …" at bounding box center [816, 213] width 218 height 32
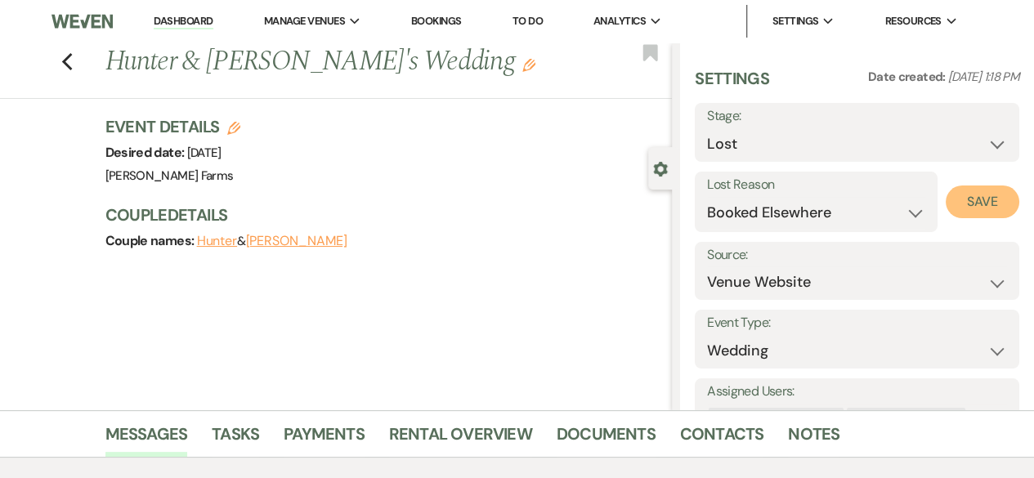
click at [963, 197] on button "Save" at bounding box center [983, 202] width 74 height 33
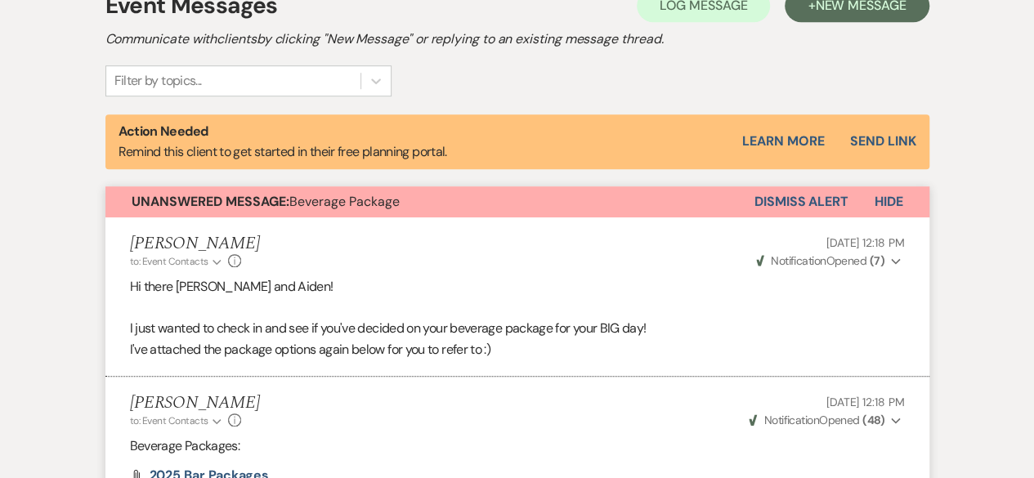
scroll to position [588, 0]
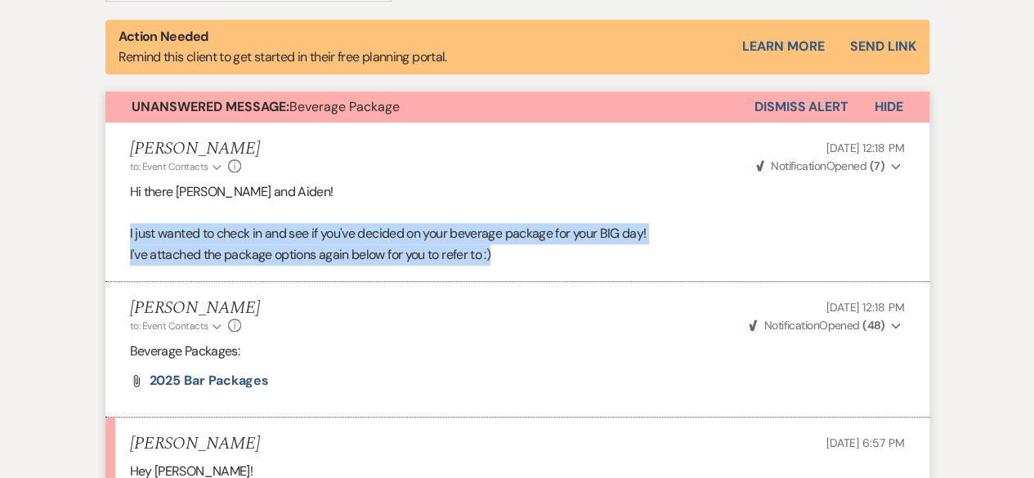
drag, startPoint x: 500, startPoint y: 251, endPoint x: 121, endPoint y: 232, distance: 379.7
click at [121, 232] on li "Ashley Kohl to: Event Contacts Expand Info Aug 18, 2025, 12:18 PM Weven Check N…" at bounding box center [517, 202] width 824 height 159
click at [495, 256] on p "I've attached the package options again below for you to refer to :)" at bounding box center [517, 254] width 775 height 21
drag, startPoint x: 495, startPoint y: 254, endPoint x: 129, endPoint y: 196, distance: 370.7
click at [127, 195] on li "Ashley Kohl to: Event Contacts Expand Info Aug 18, 2025, 12:18 PM Weven Check N…" at bounding box center [517, 202] width 824 height 159
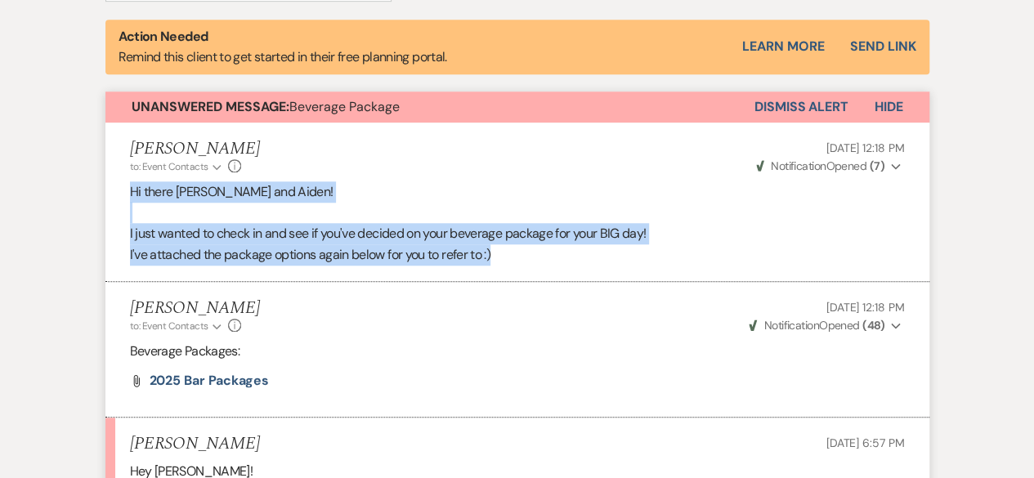
copy div "Hi there Carsen and Aiden! I just wanted to check in and see if you've decided …"
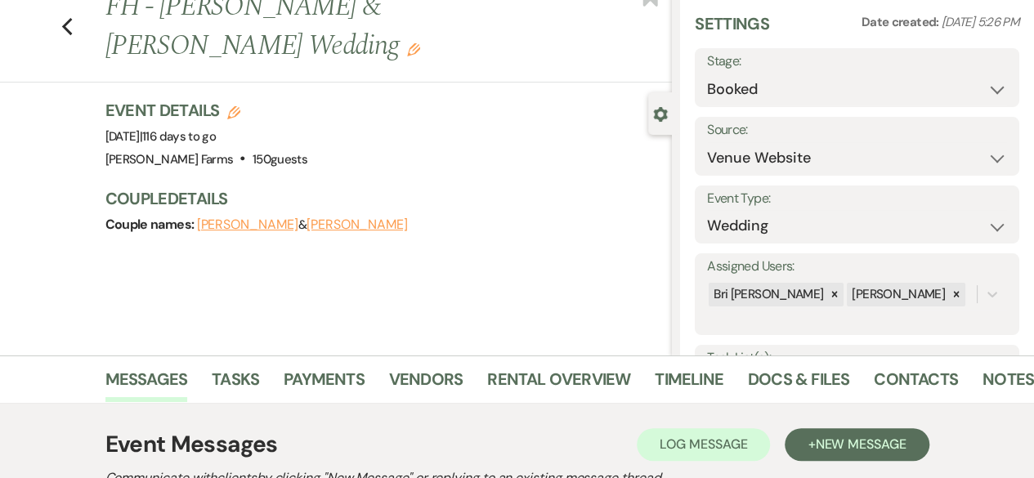
scroll to position [0, 0]
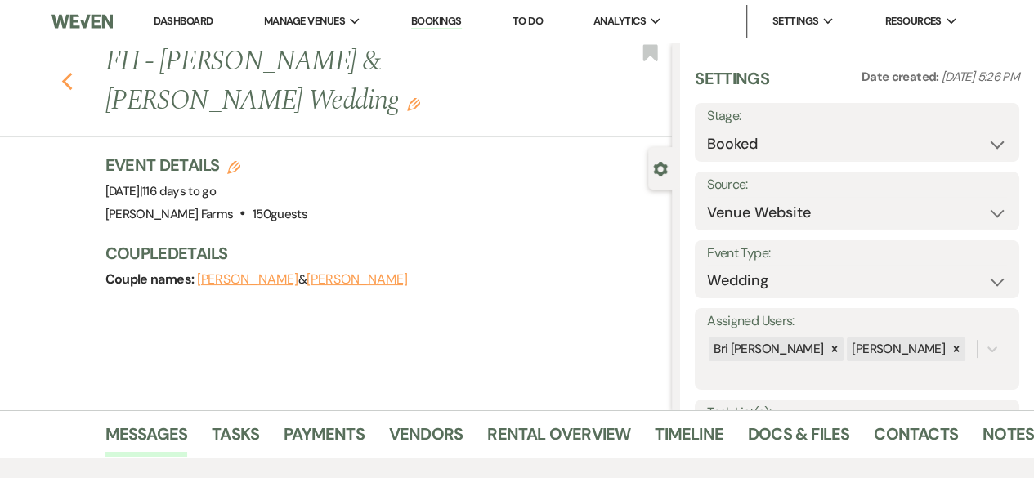
click at [74, 72] on icon "Previous" at bounding box center [67, 82] width 12 height 20
